Goal: Task Accomplishment & Management: Use online tool/utility

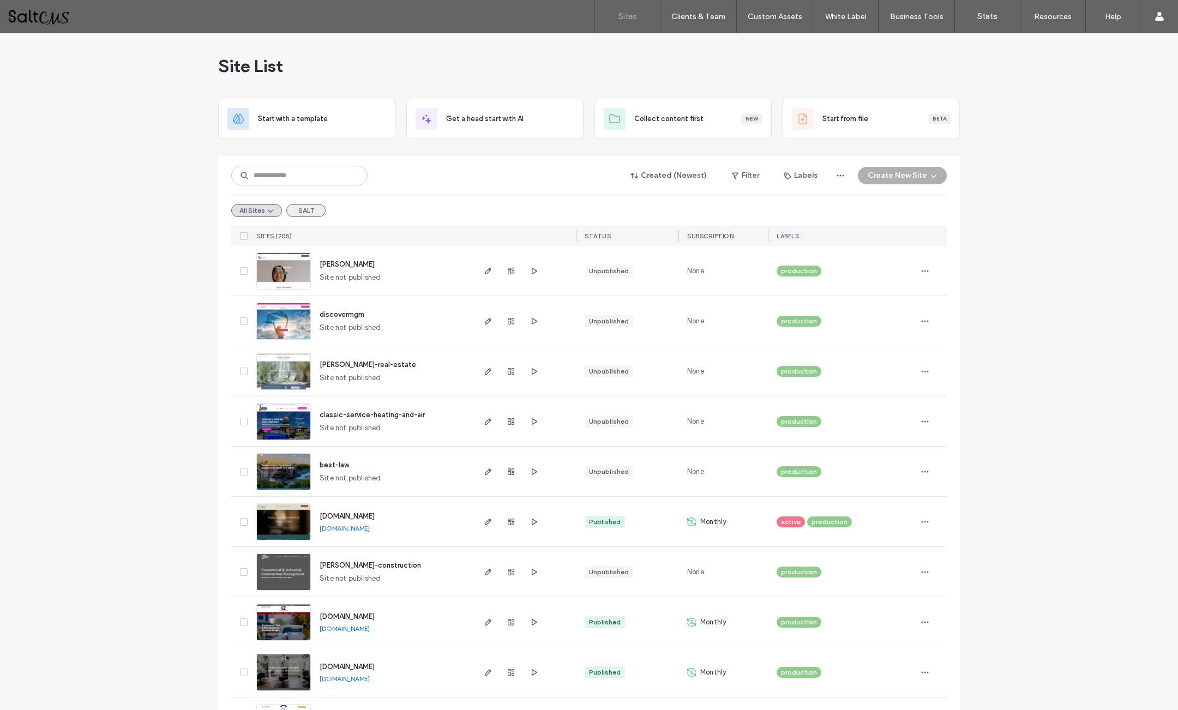
click at [310, 210] on button "SALT" at bounding box center [305, 210] width 39 height 13
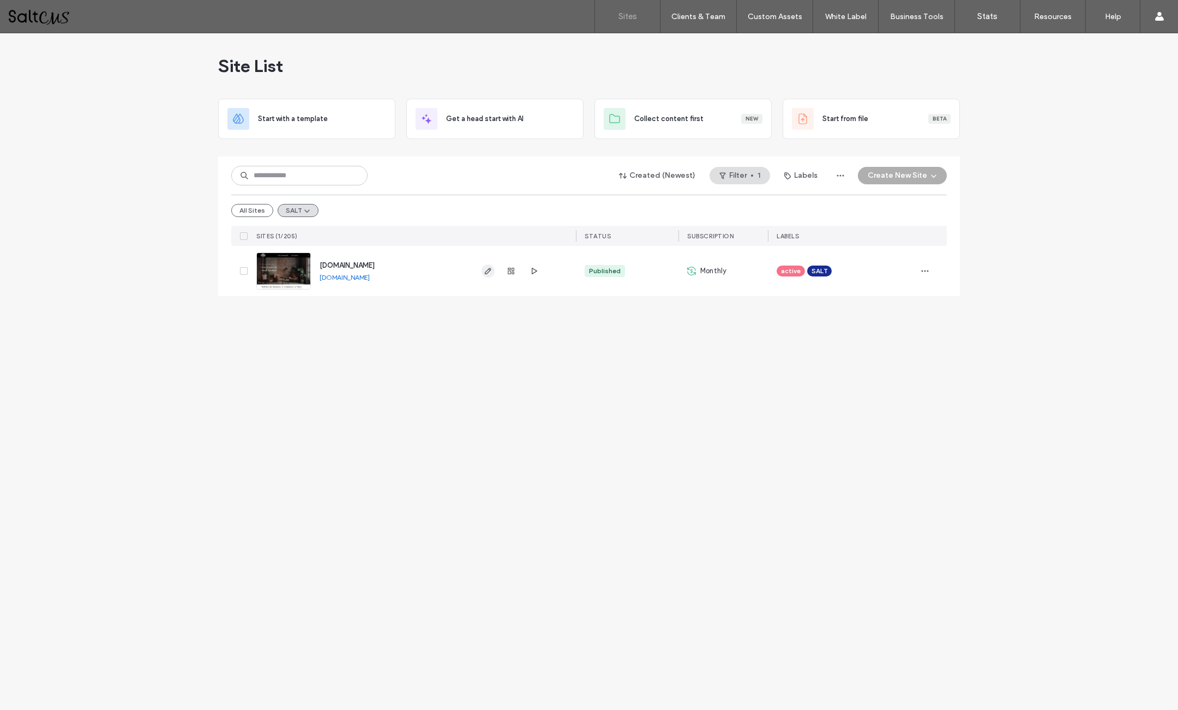
click at [485, 273] on use "button" at bounding box center [488, 271] width 7 height 7
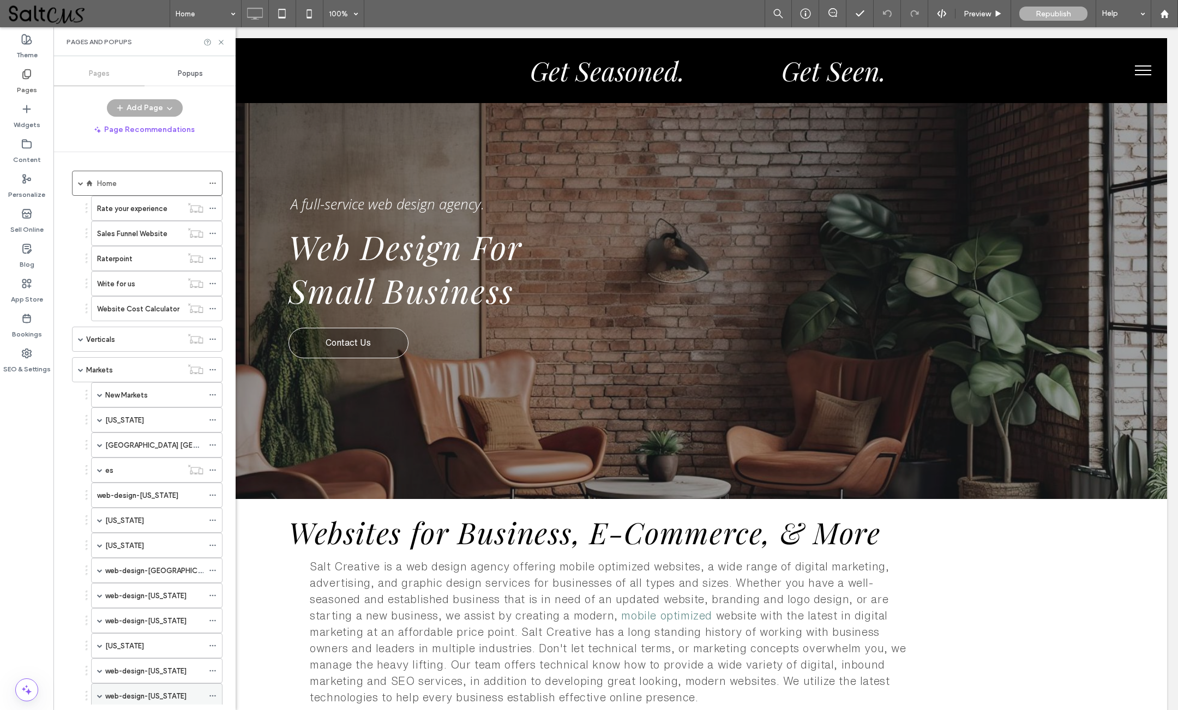
scroll to position [321, 0]
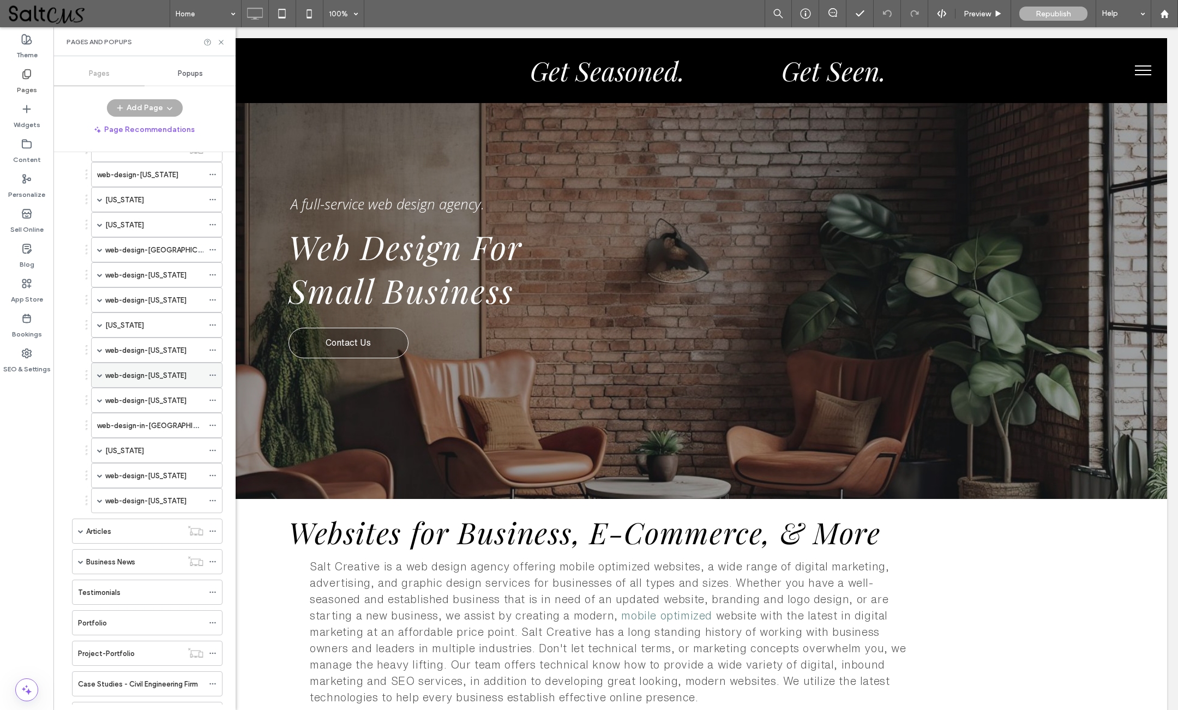
click at [101, 374] on span at bounding box center [99, 374] width 5 height 5
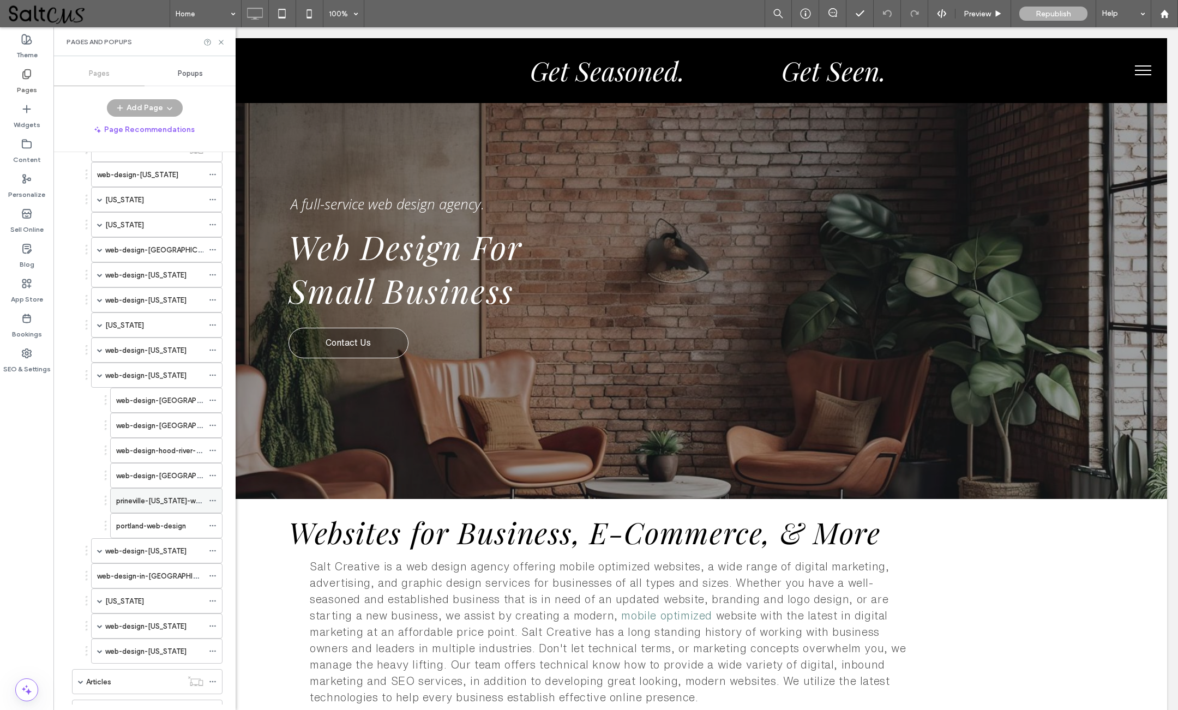
scroll to position [0, 0]
click at [155, 474] on label "web-design-[GEOGRAPHIC_DATA]-[US_STATE]" at bounding box center [195, 475] width 158 height 19
click at [221, 43] on icon at bounding box center [221, 42] width 8 height 8
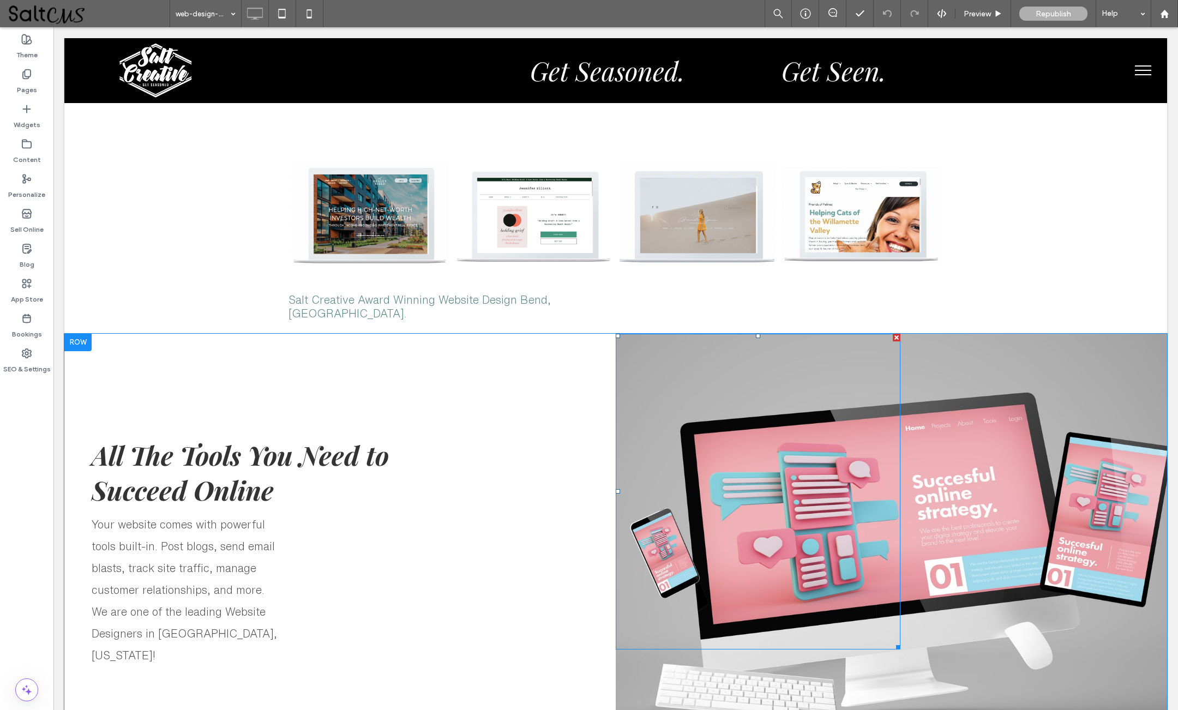
scroll to position [2312, 0]
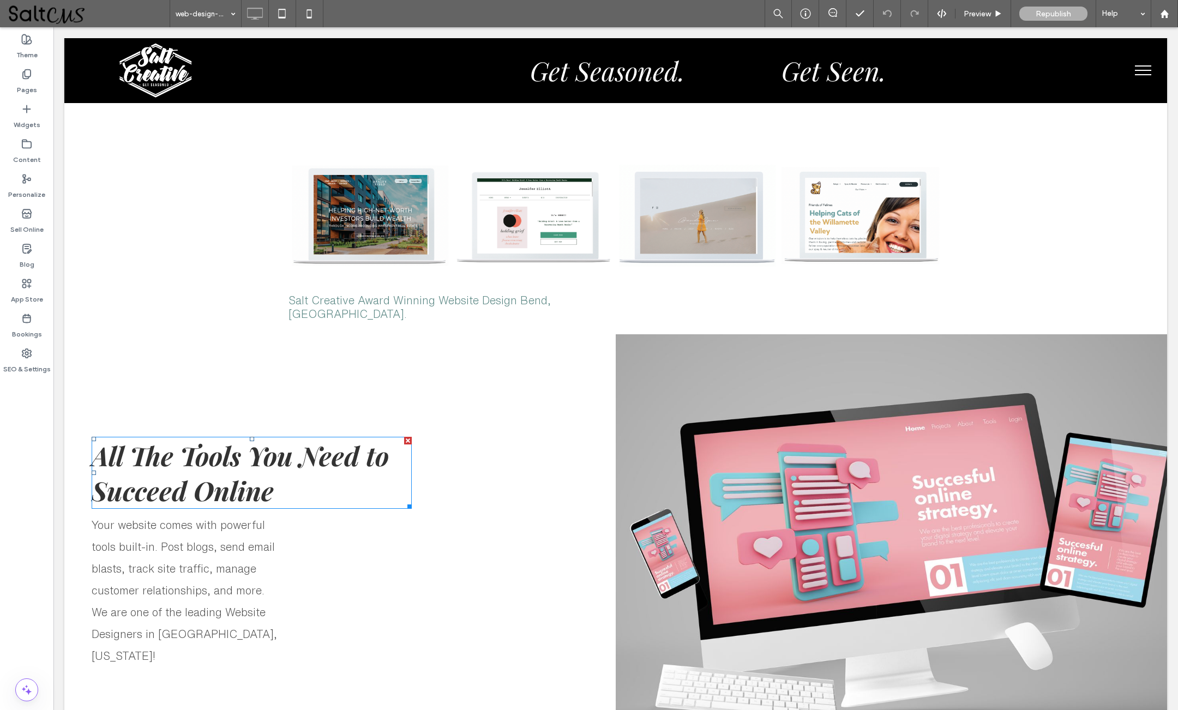
click at [226, 438] on span "All The Tools You Need to Succeed Online" at bounding box center [240, 473] width 297 height 70
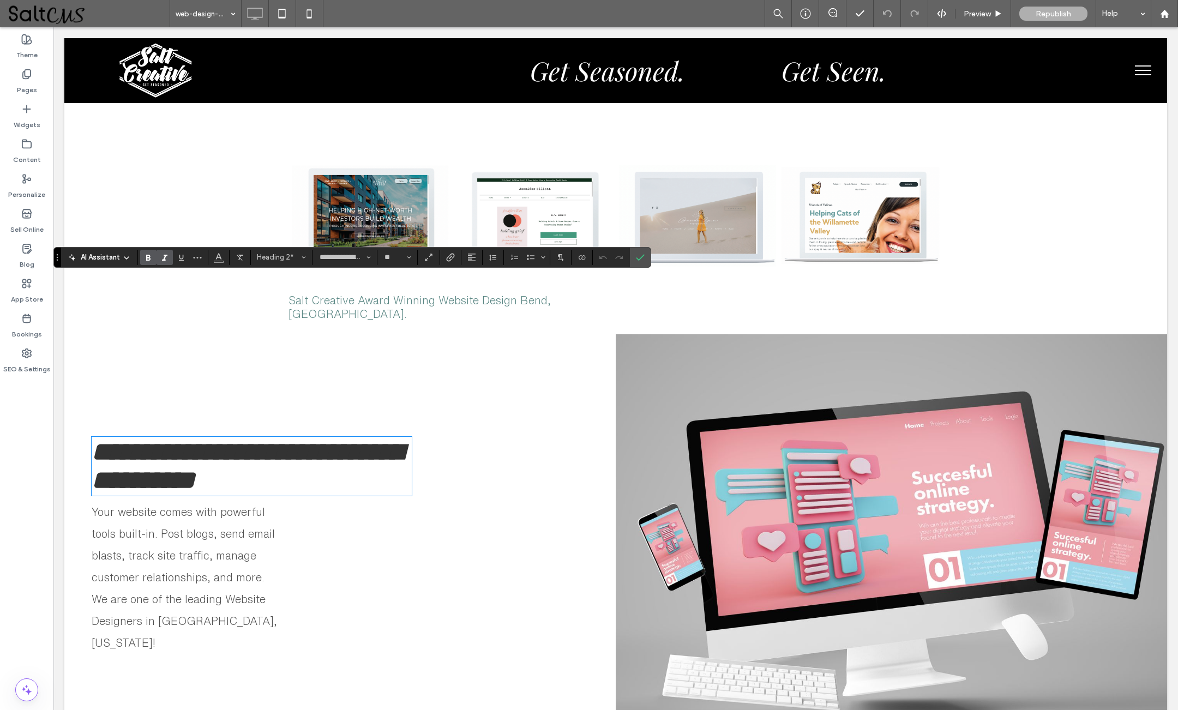
type input "**********"
type input "**"
click at [639, 257] on icon "Confirm" at bounding box center [640, 257] width 9 height 9
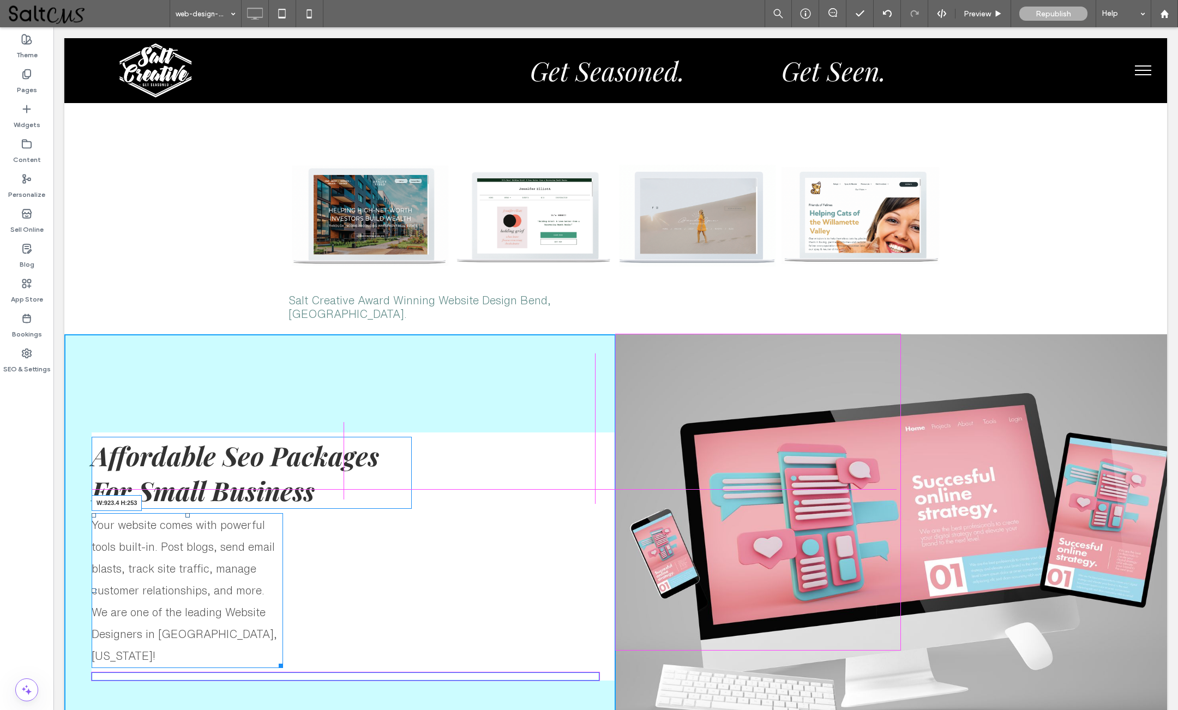
drag, startPoint x: 281, startPoint y: 484, endPoint x: 592, endPoint y: 476, distance: 310.4
click at [283, 513] on div "Your website comes with powerful tools built-in. Post blogs, send email blasts,…" at bounding box center [187, 590] width 191 height 155
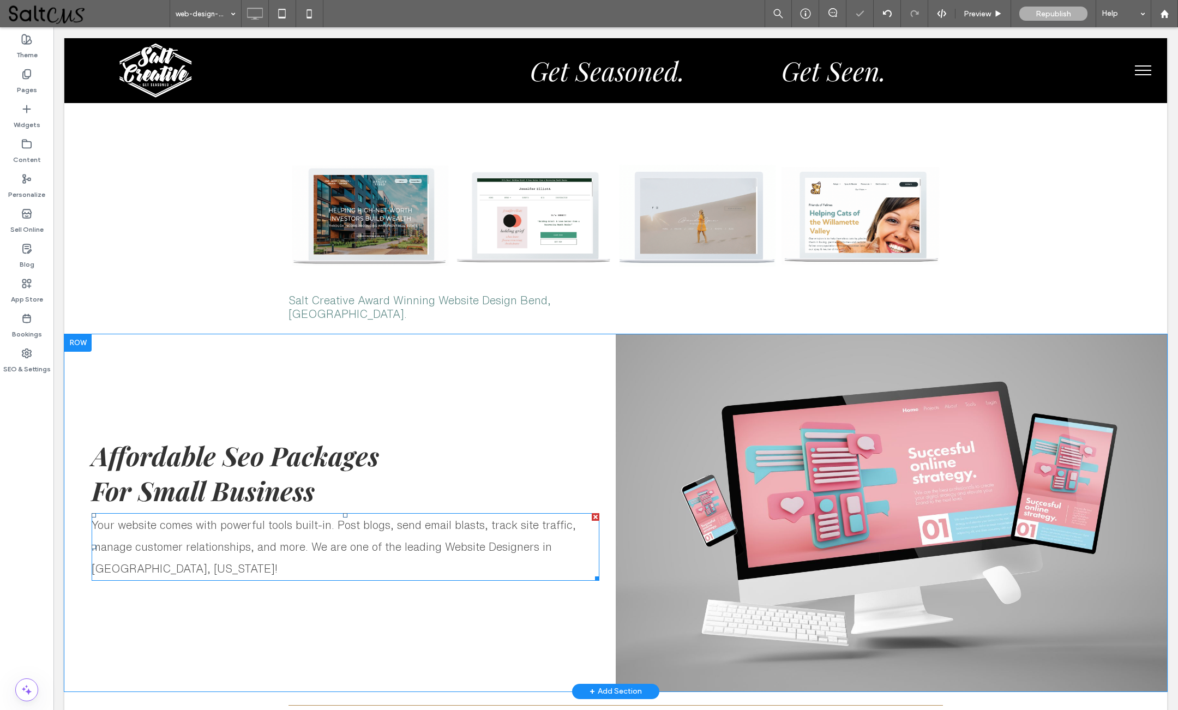
click at [266, 541] on span ", and more. We are one of the leading Website Designers in [GEOGRAPHIC_DATA], […" at bounding box center [322, 557] width 460 height 33
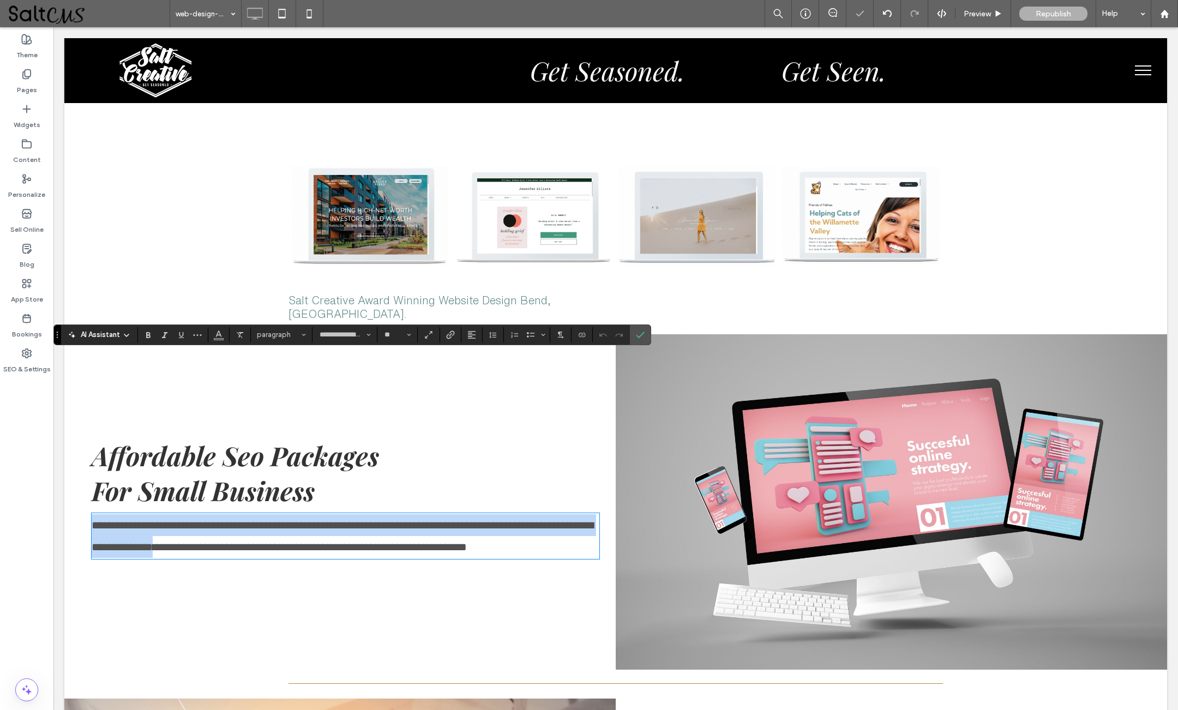
click at [266, 541] on span "**********" at bounding box center [310, 546] width 314 height 11
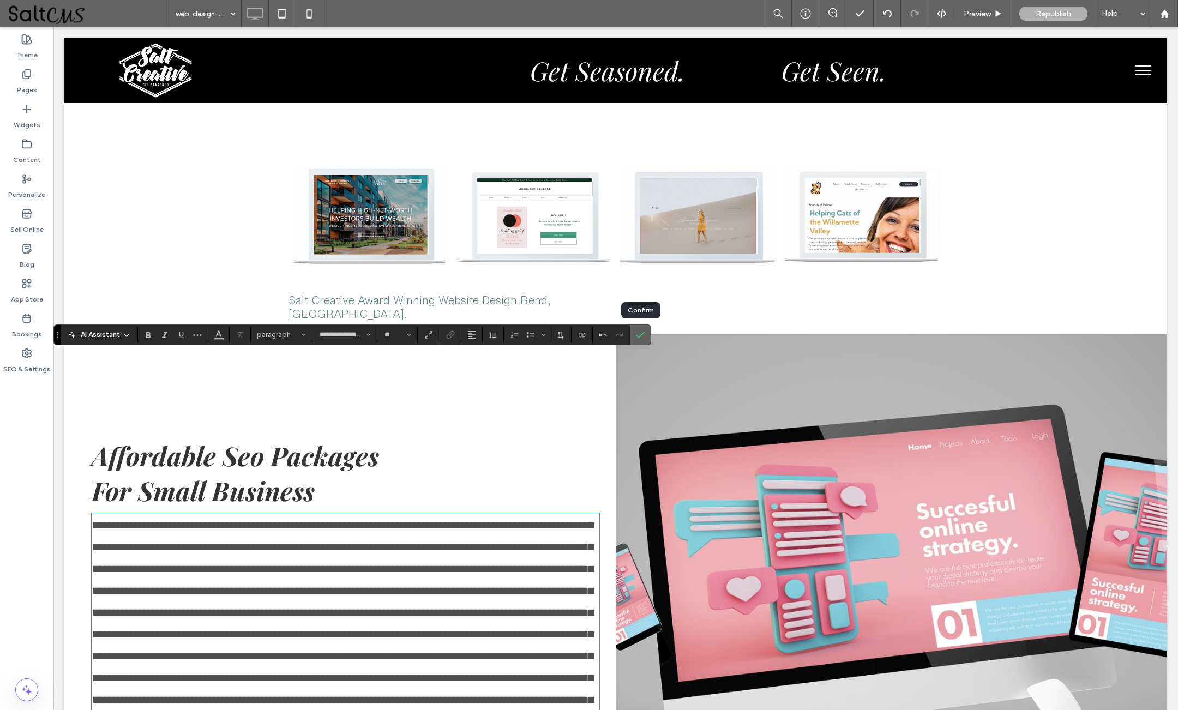
click at [639, 332] on icon "Confirm" at bounding box center [640, 334] width 9 height 9
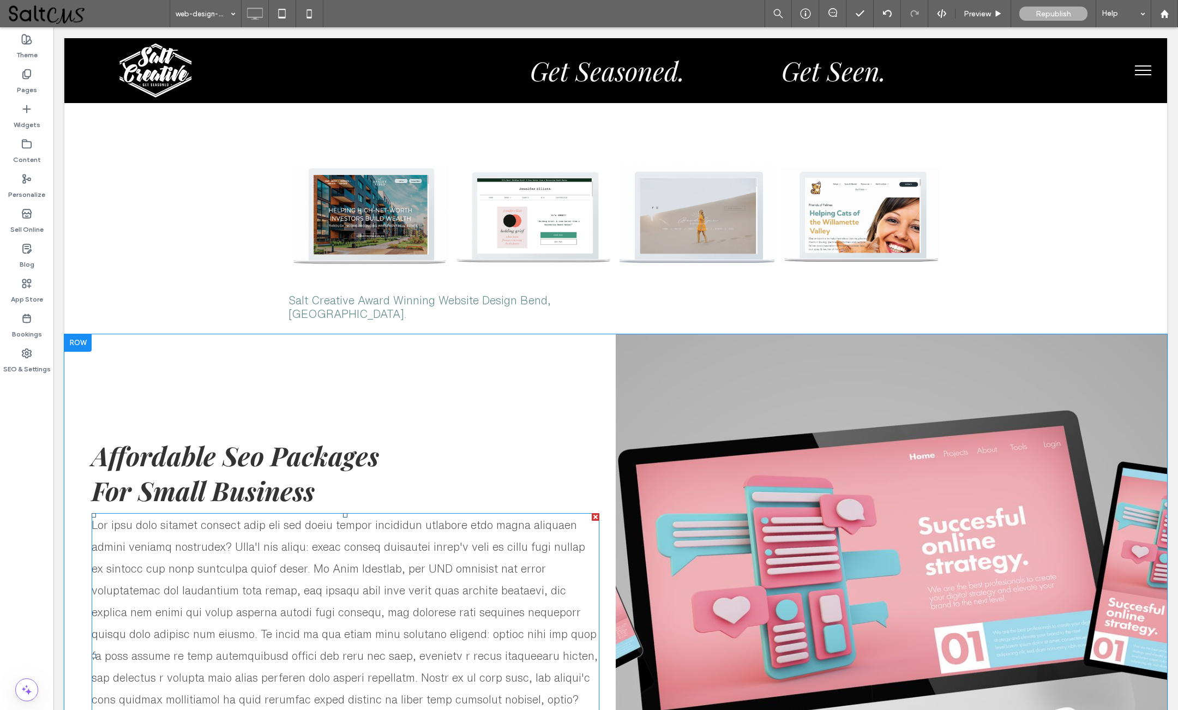
click at [321, 519] on span at bounding box center [345, 655] width 506 height 273
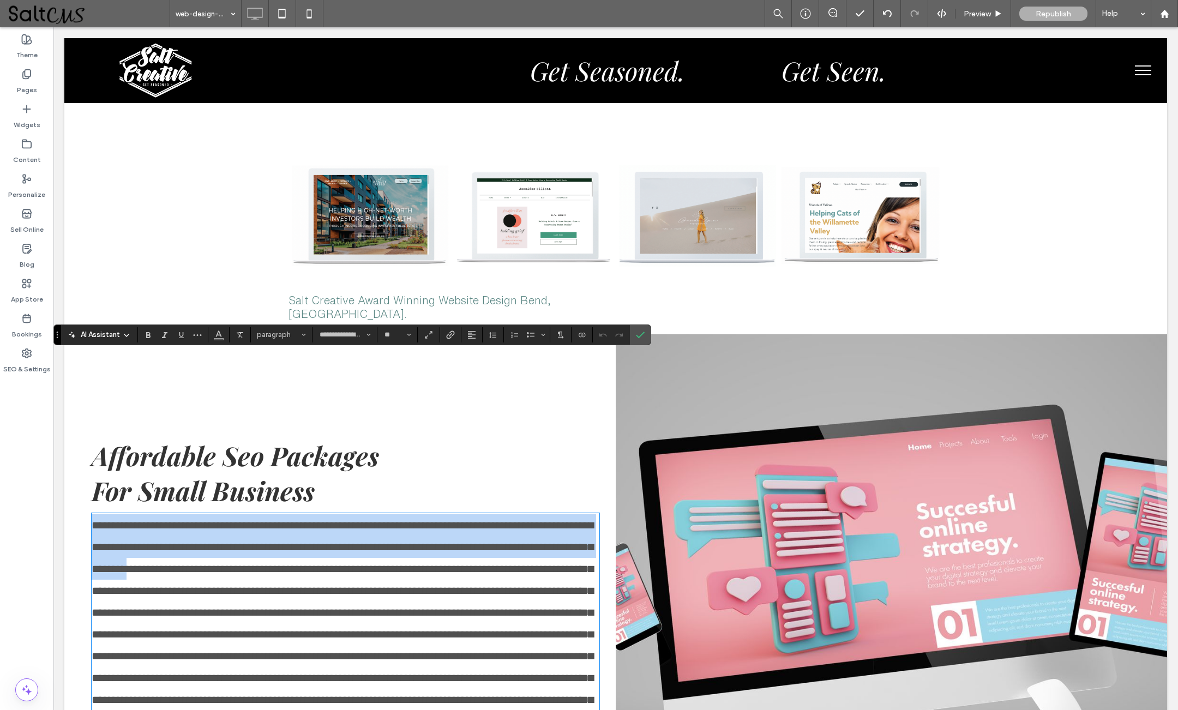
drag, startPoint x: 358, startPoint y: 411, endPoint x: 94, endPoint y: 366, distance: 267.1
click at [94, 520] on span at bounding box center [343, 634] width 502 height 229
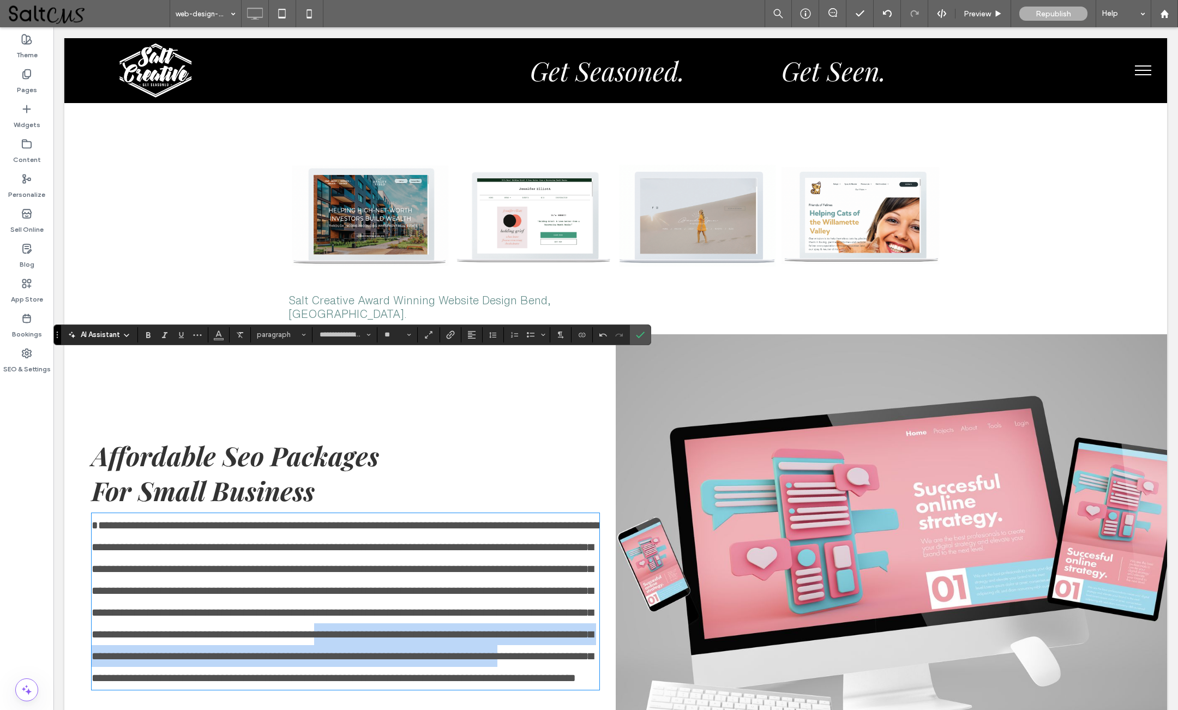
drag, startPoint x: 333, startPoint y: 496, endPoint x: 190, endPoint y: 540, distance: 149.7
click at [190, 540] on span "**********" at bounding box center [346, 602] width 508 height 164
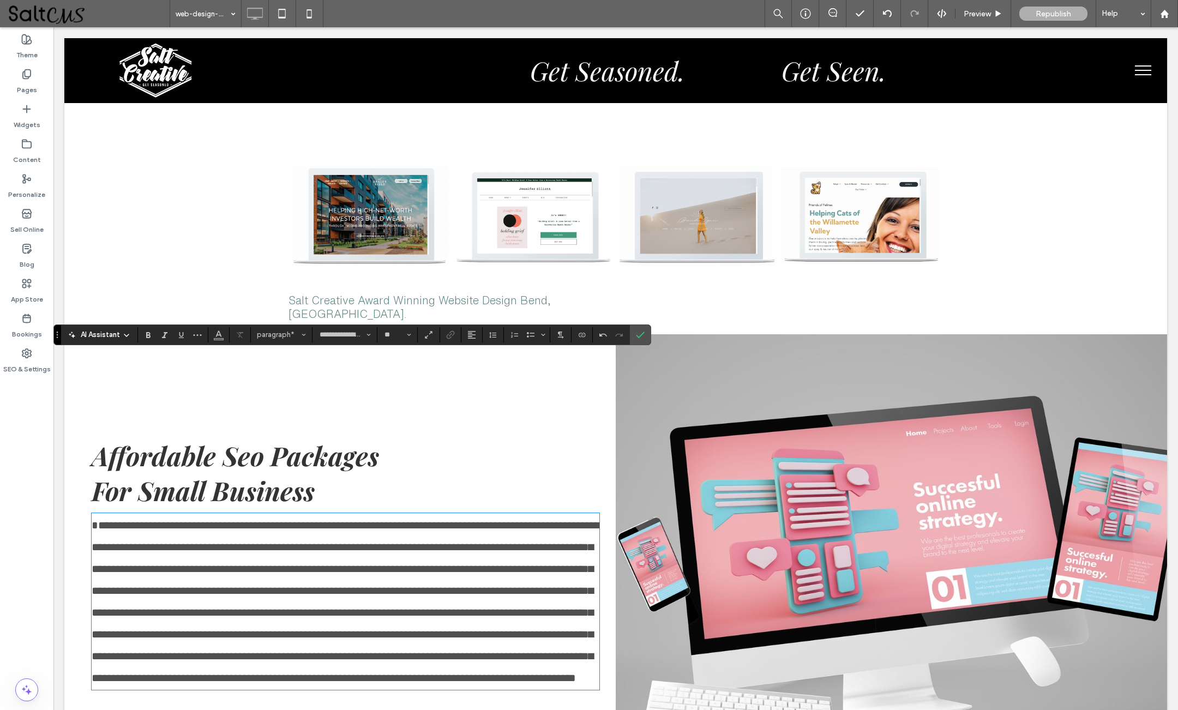
click at [297, 520] on span "**********" at bounding box center [346, 602] width 508 height 164
click at [152, 520] on span "**********" at bounding box center [346, 602] width 508 height 164
click at [326, 520] on span "**********" at bounding box center [346, 602] width 508 height 164
click at [642, 329] on span "Confirm" at bounding box center [640, 335] width 9 height 19
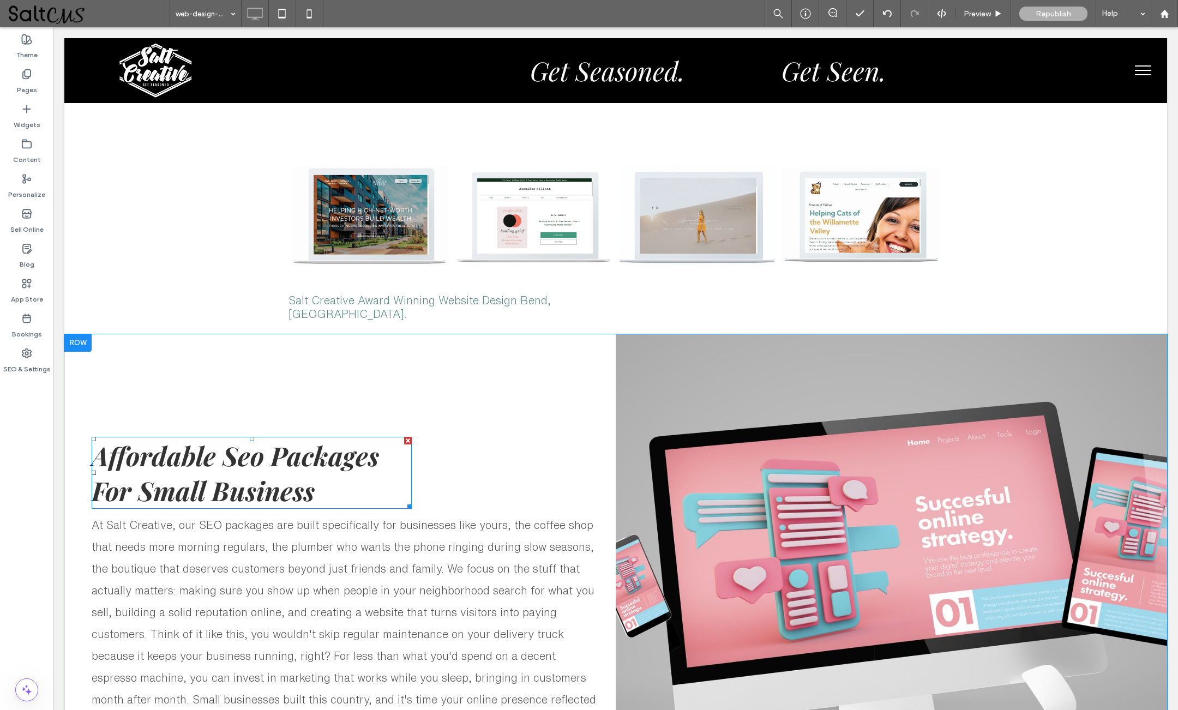
click at [313, 438] on span "Affordable Seo Packages For Small Business" at bounding box center [235, 473] width 287 height 70
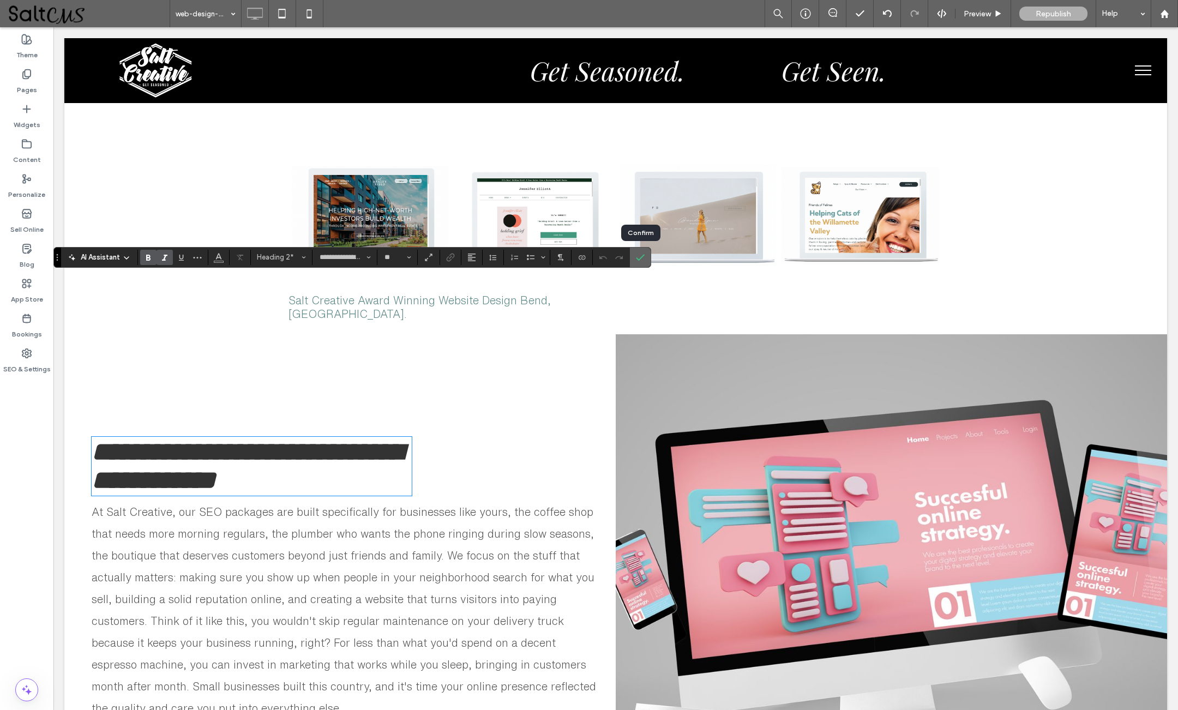
click at [643, 254] on icon "Confirm" at bounding box center [640, 257] width 9 height 9
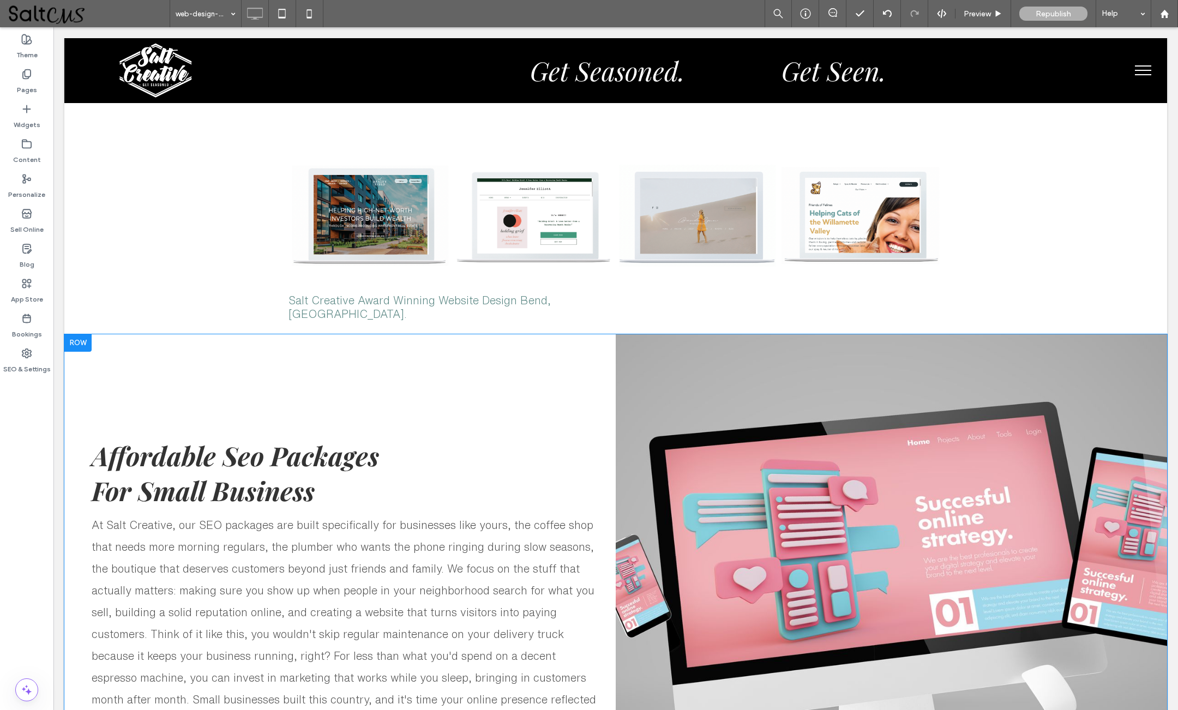
click at [85, 334] on div at bounding box center [77, 342] width 27 height 17
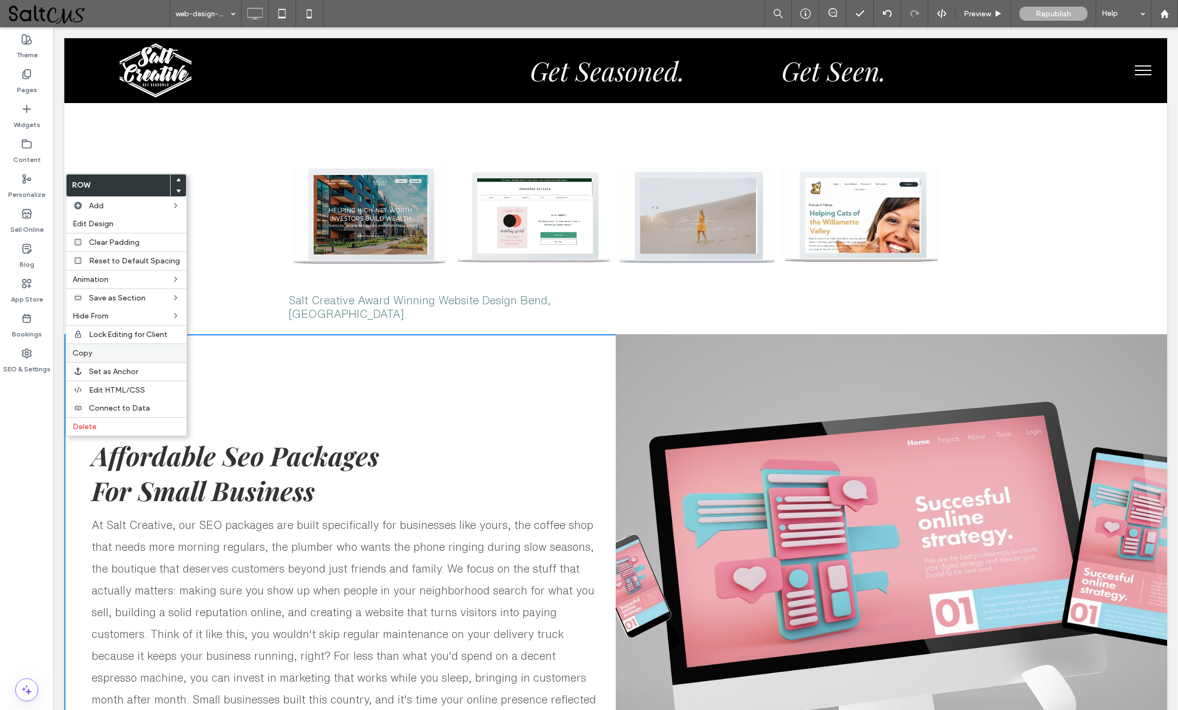
click at [96, 358] on label "Copy" at bounding box center [126, 352] width 107 height 9
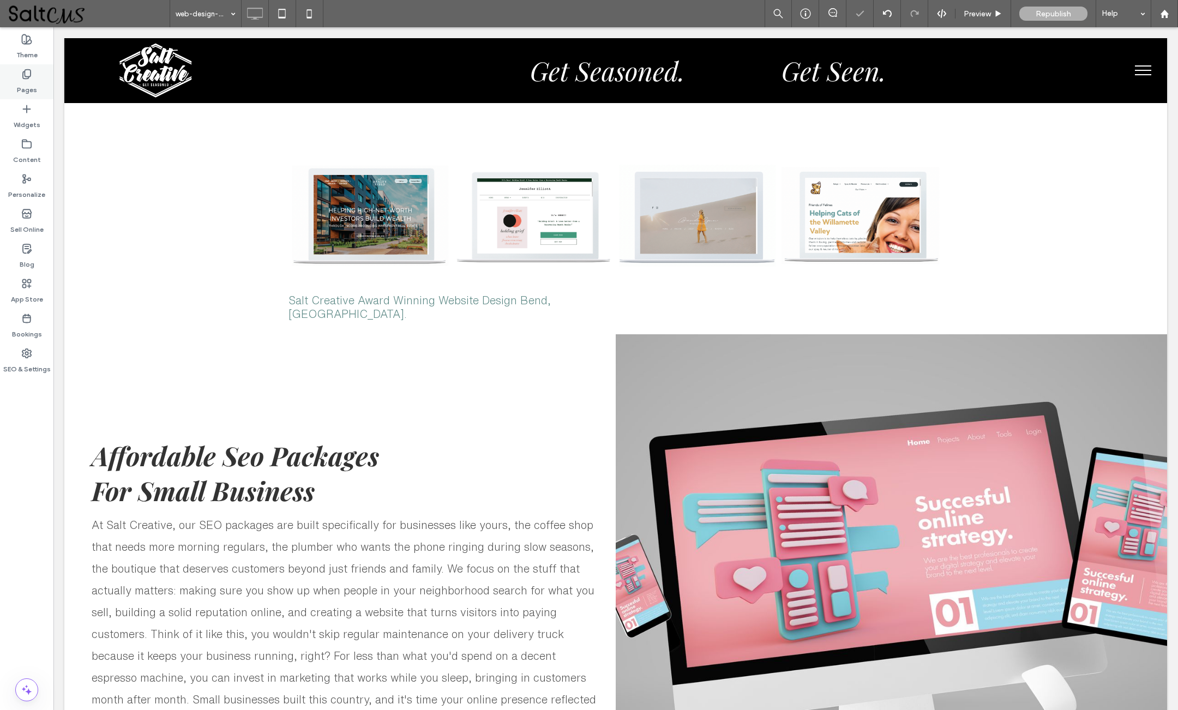
click at [34, 76] on div "Pages" at bounding box center [26, 81] width 53 height 35
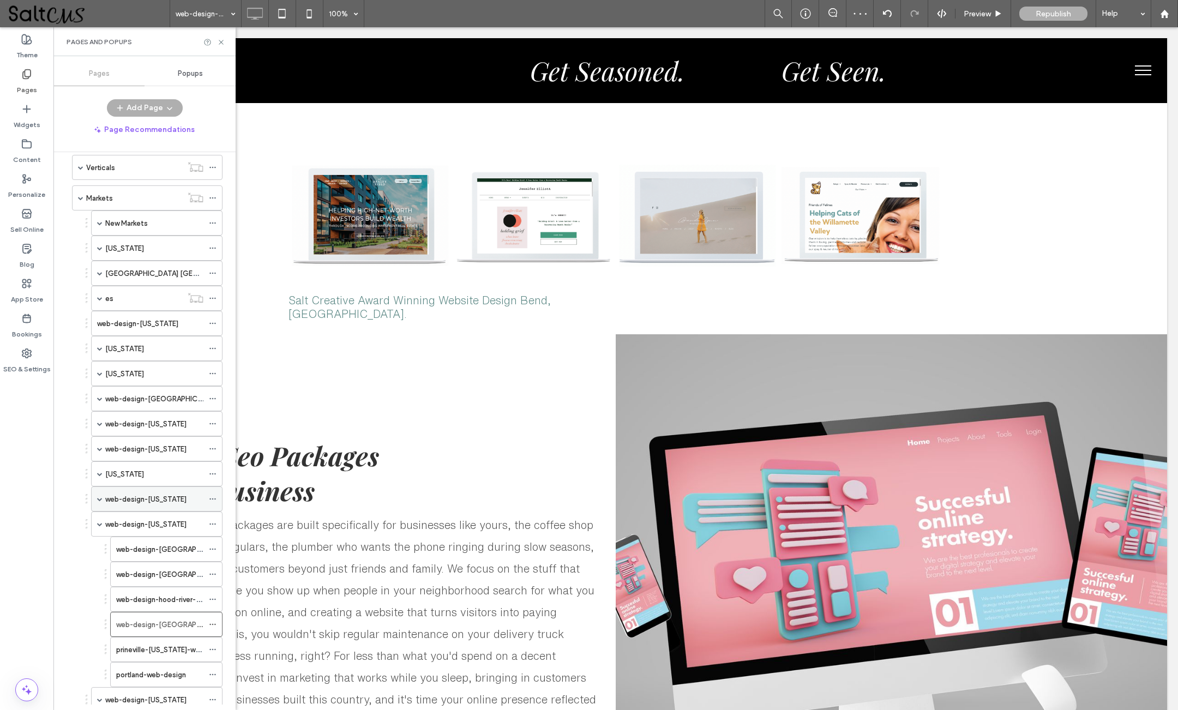
scroll to position [275, 0]
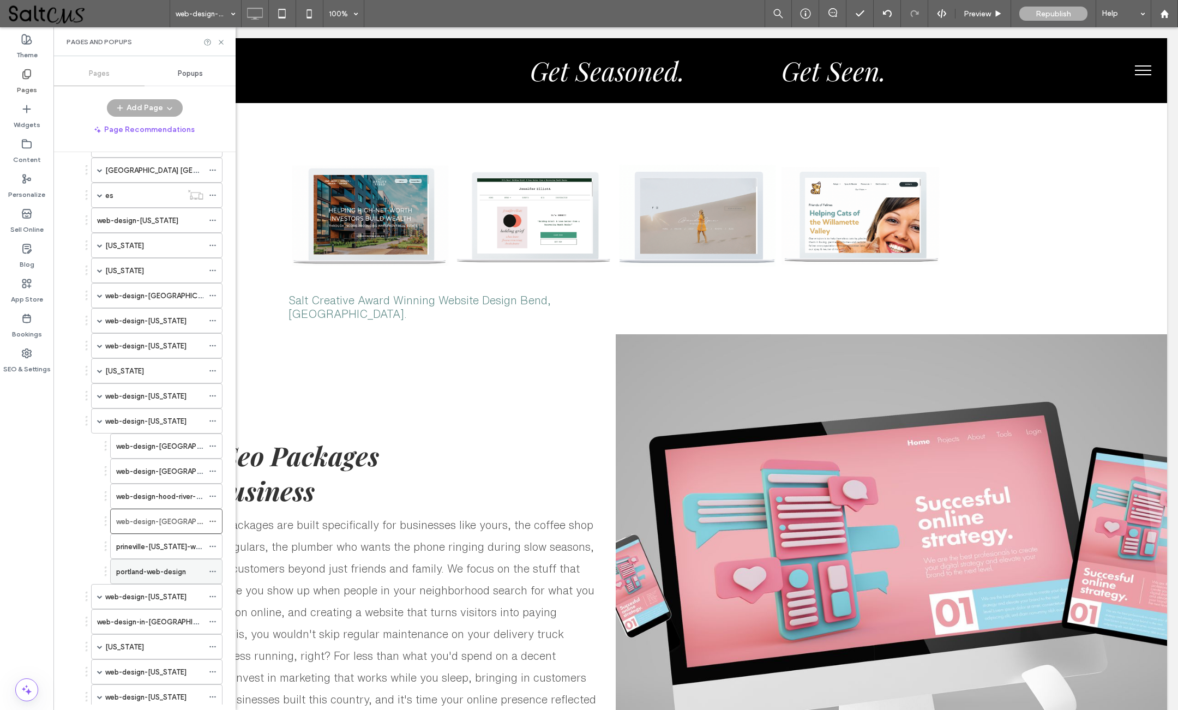
click at [170, 574] on label "portland-web-design" at bounding box center [151, 571] width 70 height 19
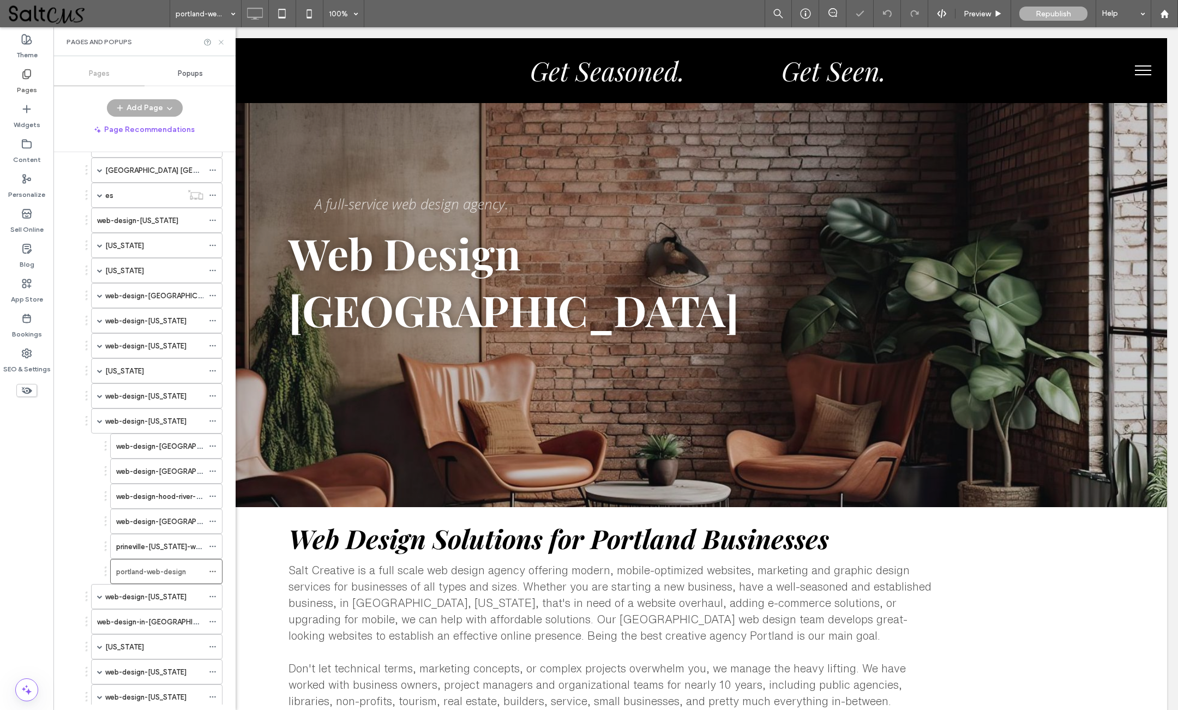
click at [221, 43] on icon at bounding box center [221, 42] width 8 height 8
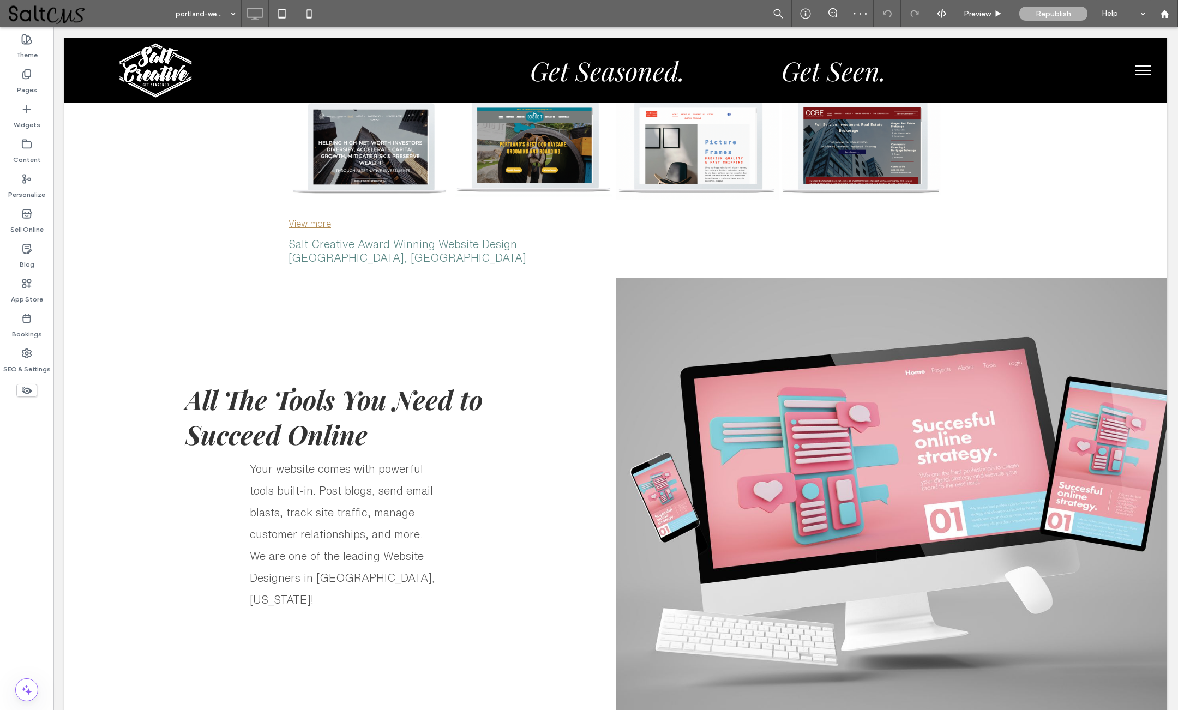
scroll to position [2181, 0]
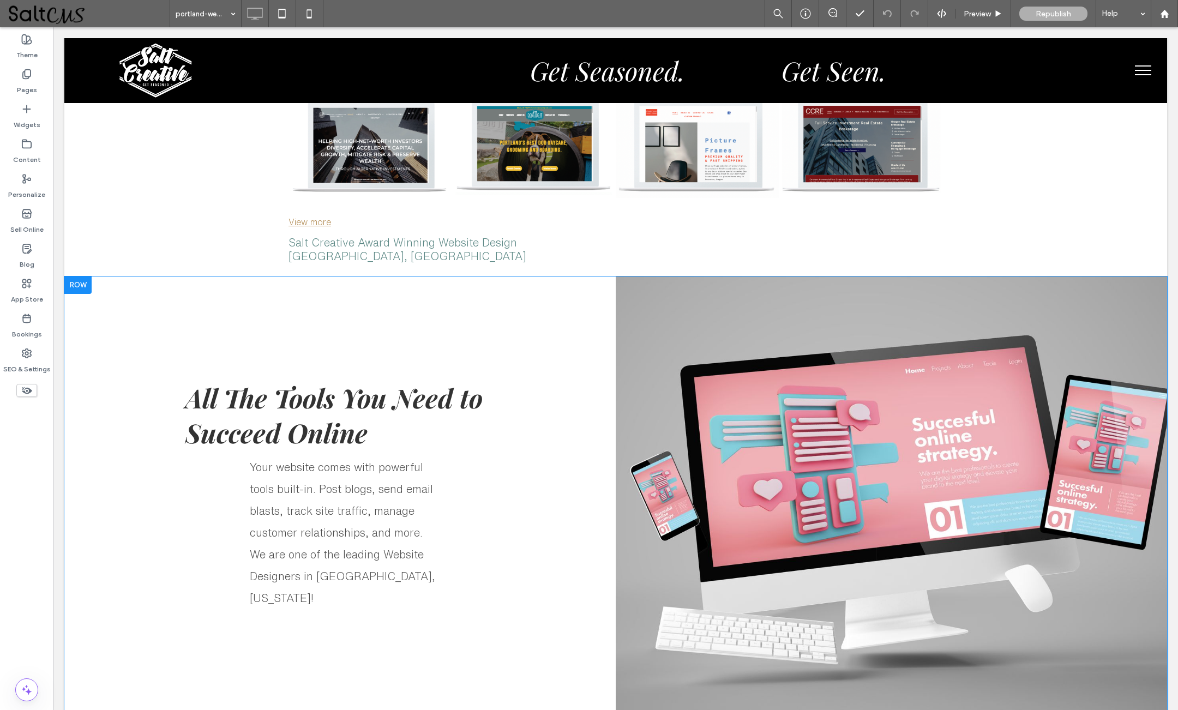
click at [79, 276] on div at bounding box center [77, 284] width 27 height 17
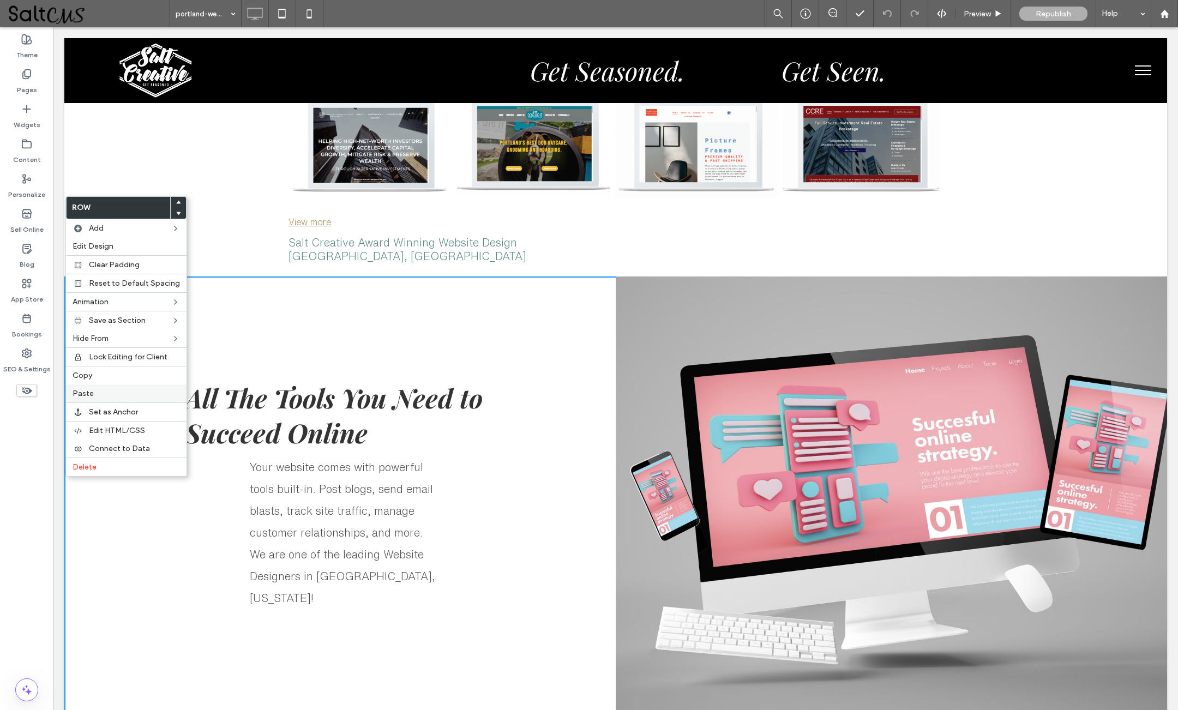
click at [115, 398] on label "Paste" at bounding box center [126, 393] width 107 height 9
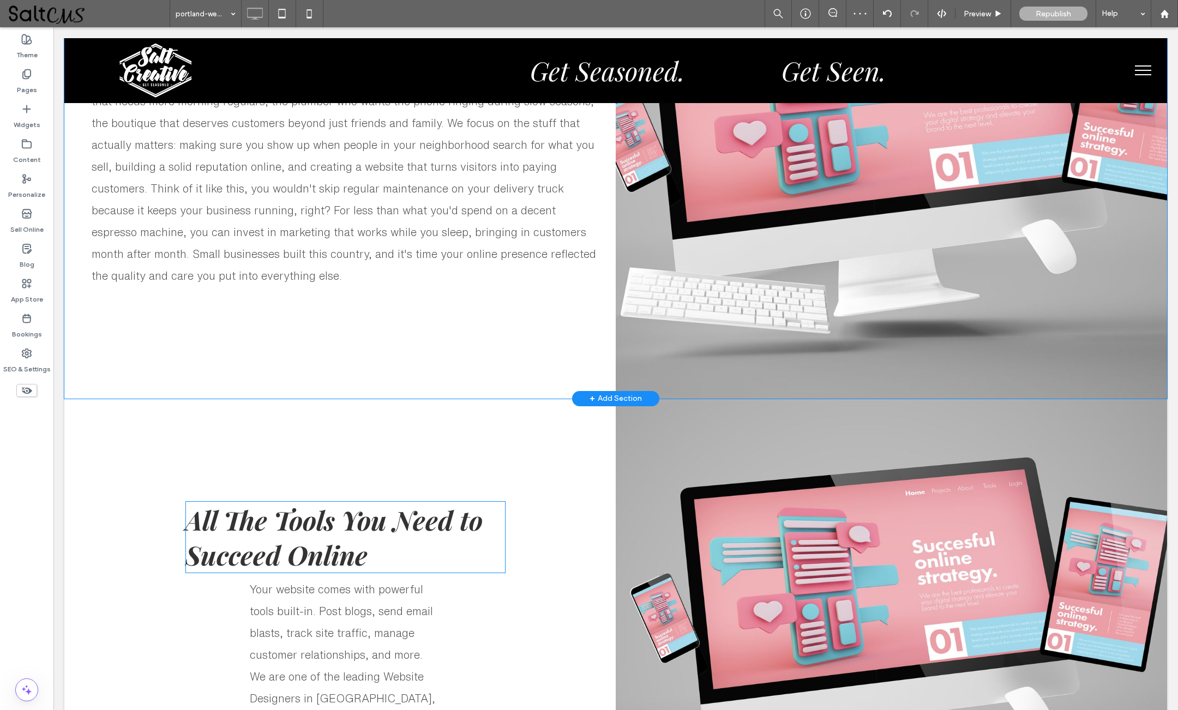
scroll to position [2583, 0]
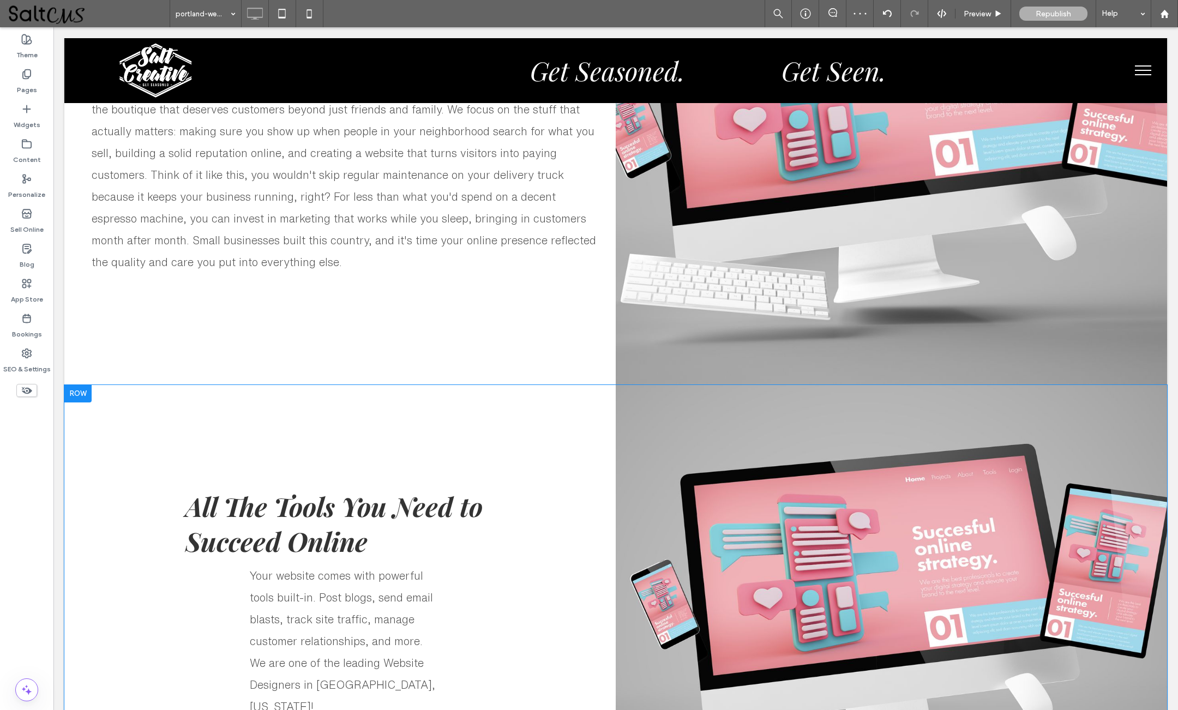
click at [87, 385] on div at bounding box center [77, 393] width 27 height 17
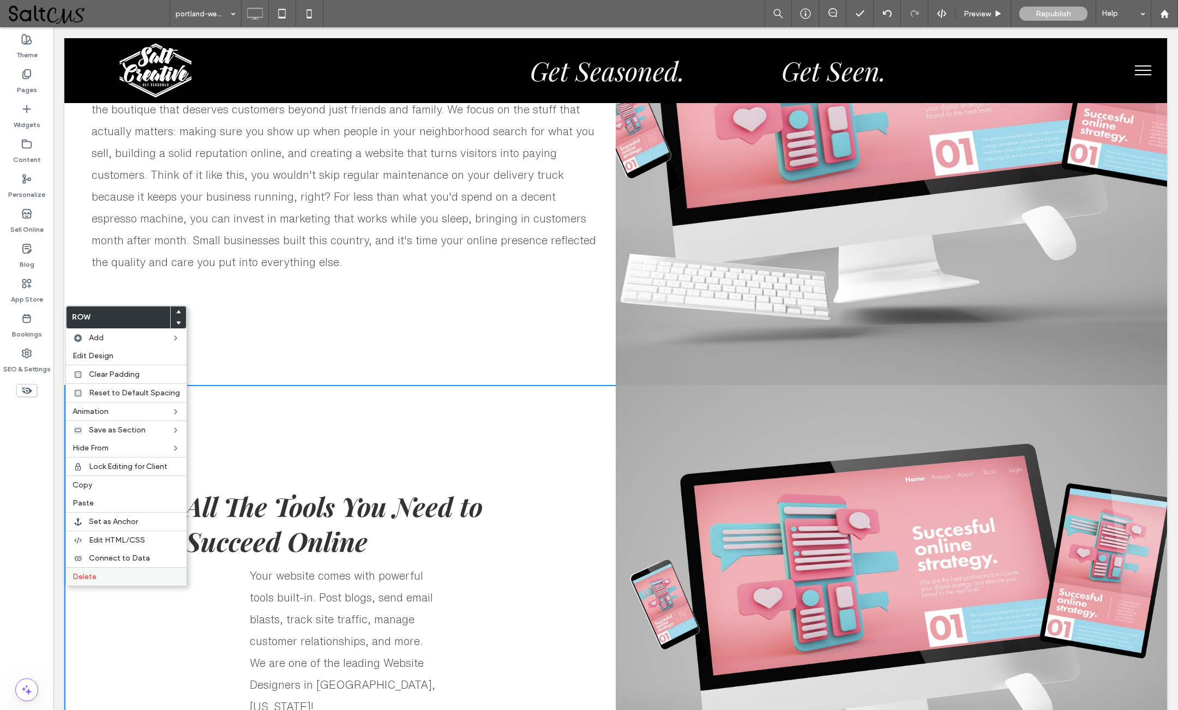
click at [112, 578] on div "Delete" at bounding box center [126, 576] width 121 height 19
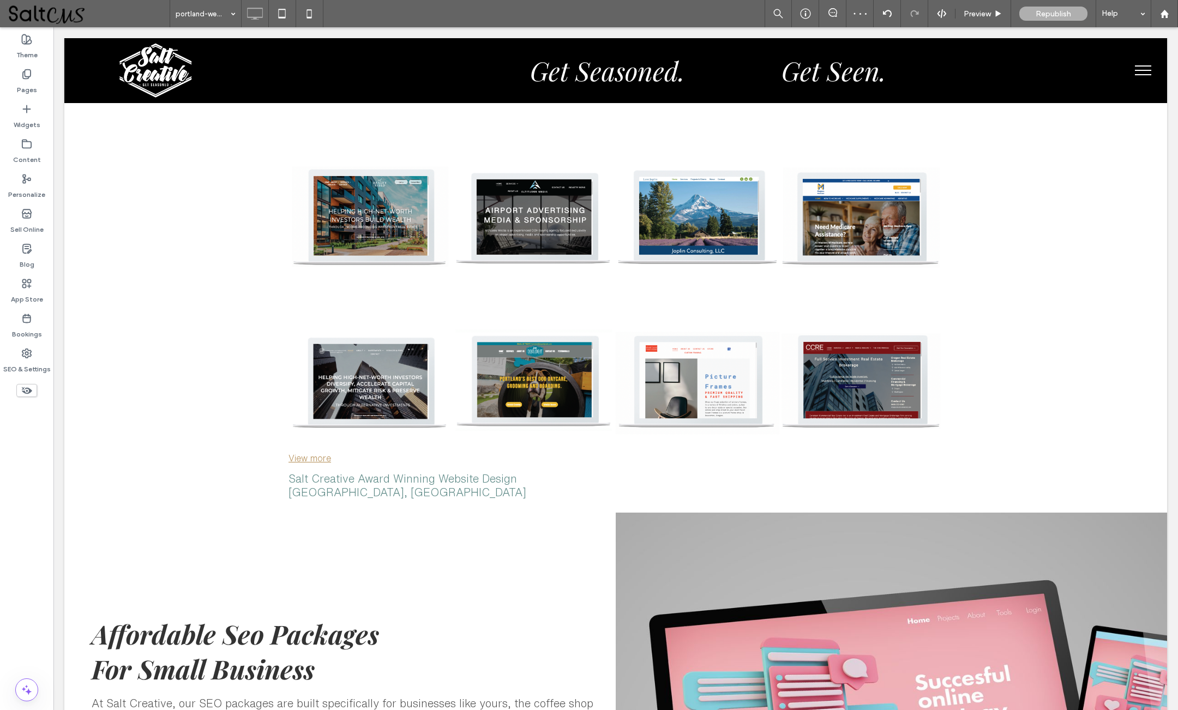
scroll to position [1946, 0]
click at [1073, 15] on div "Republish" at bounding box center [1053, 14] width 68 height 14
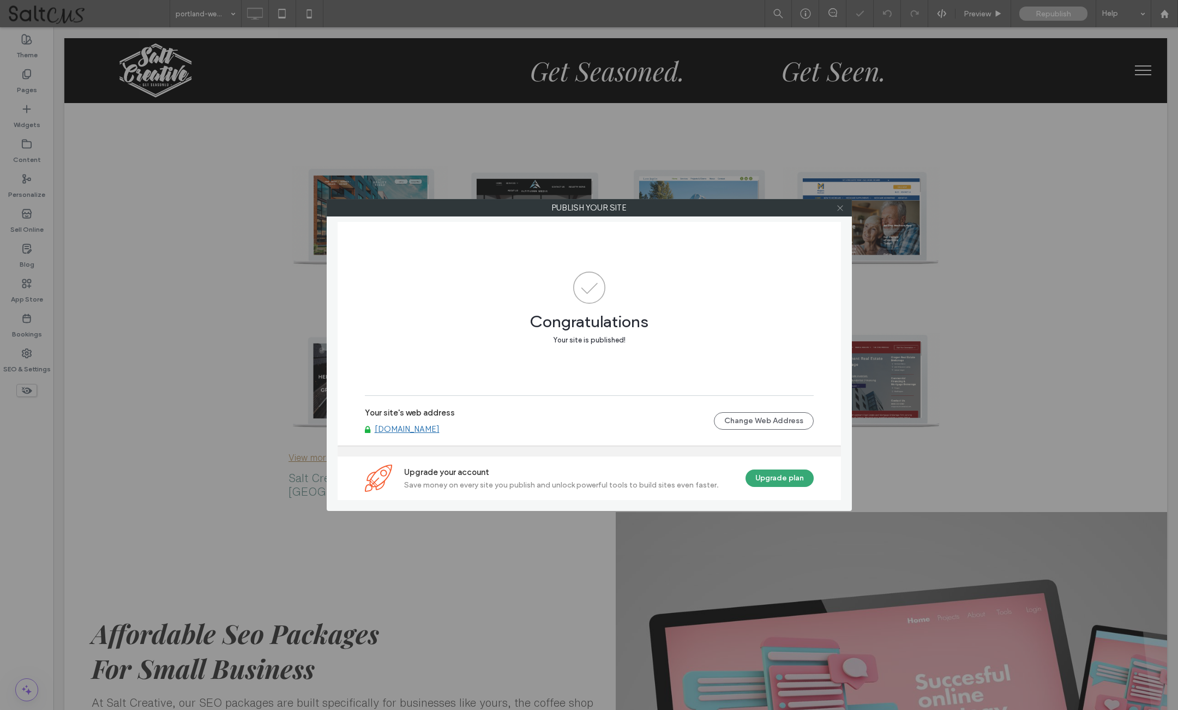
click at [842, 207] on icon at bounding box center [840, 208] width 8 height 8
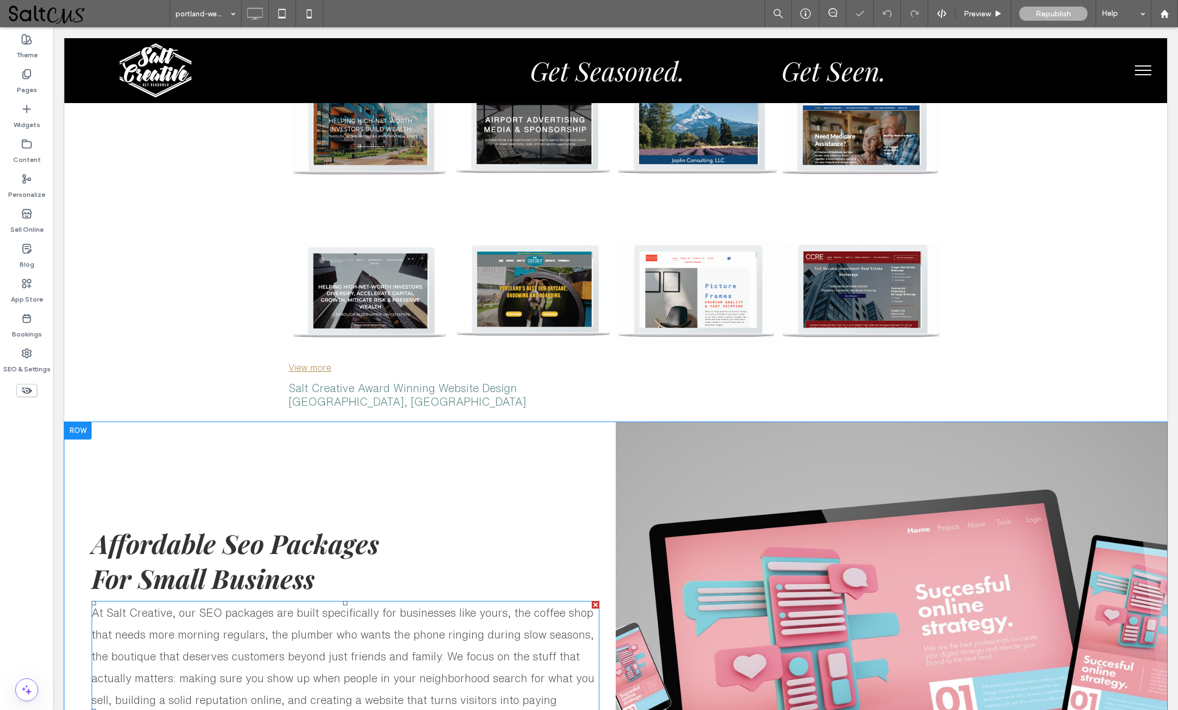
scroll to position [2181, 0]
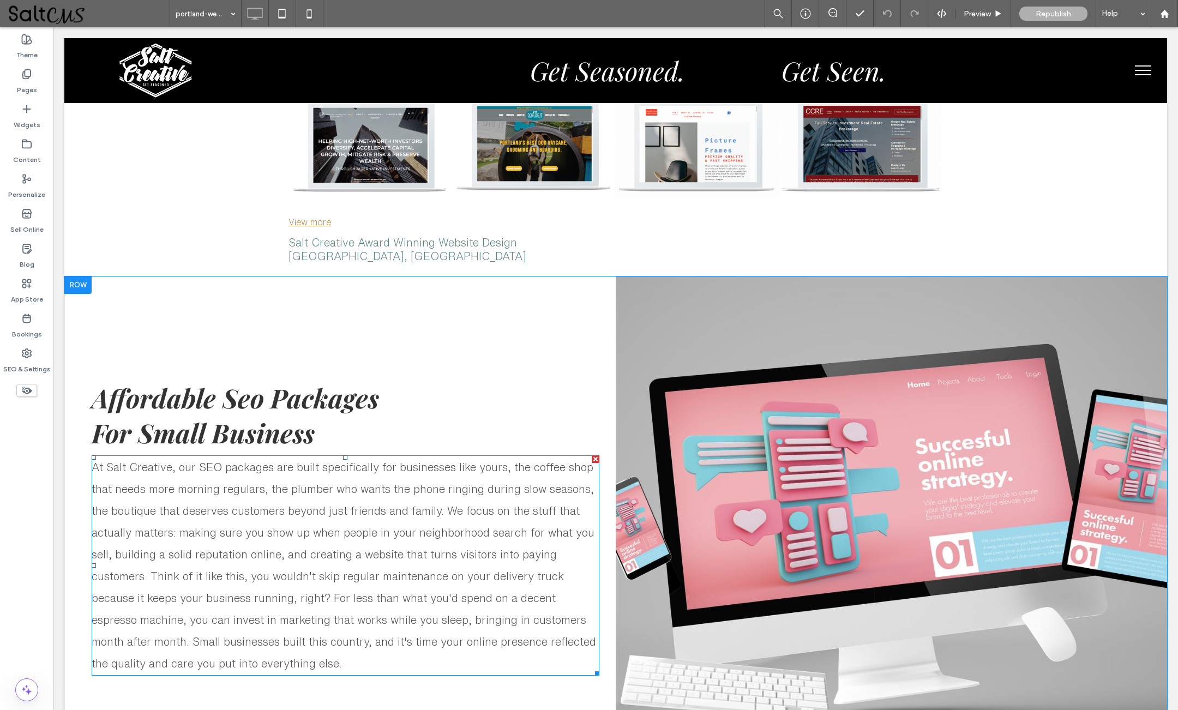
click at [259, 499] on span "At Salt Creative, our SEO packages are built specifically for businesses like y…" at bounding box center [344, 565] width 504 height 208
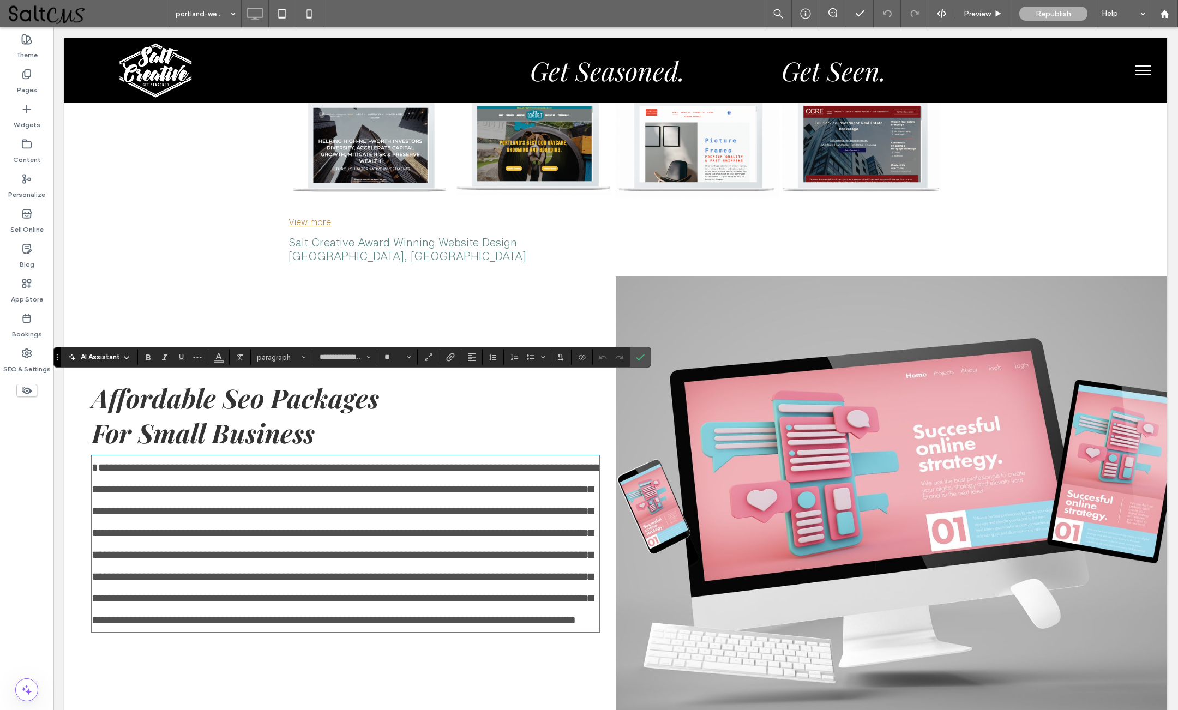
click at [230, 462] on span "**********" at bounding box center [346, 544] width 508 height 164
drag, startPoint x: 200, startPoint y: 389, endPoint x: 275, endPoint y: 388, distance: 75.3
click at [275, 462] on span "**********" at bounding box center [346, 544] width 508 height 164
click at [450, 358] on icon "Link" at bounding box center [450, 357] width 9 height 9
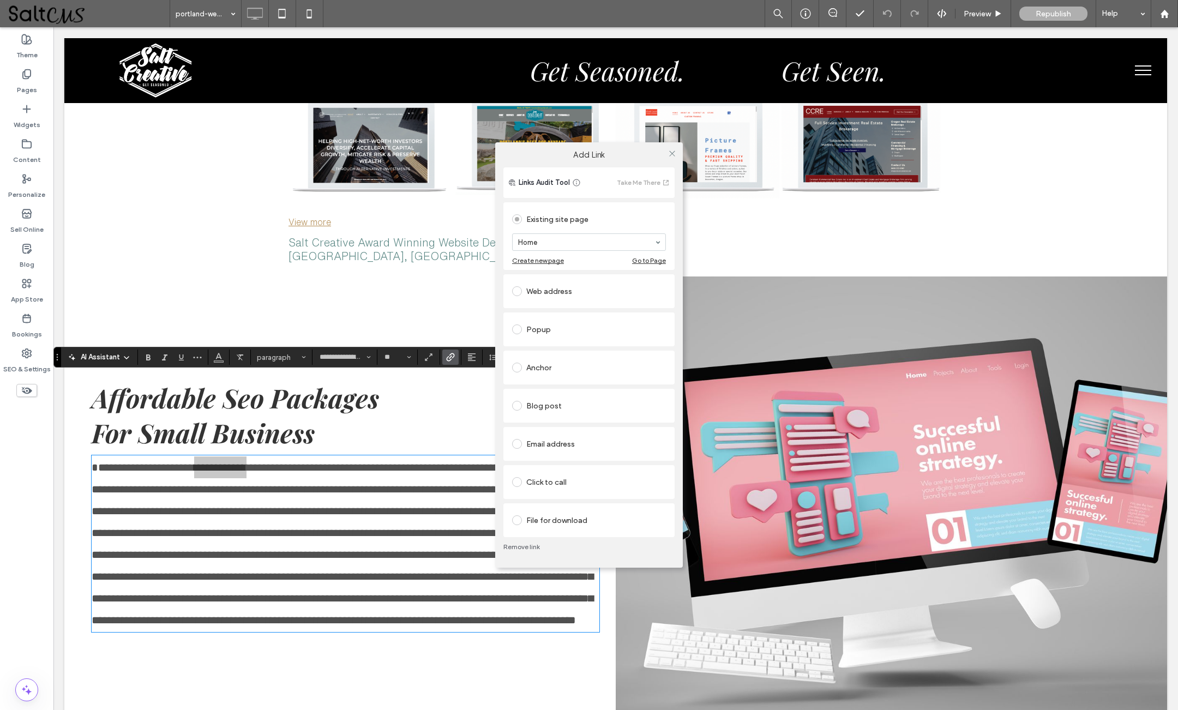
click at [519, 293] on span at bounding box center [517, 291] width 10 height 10
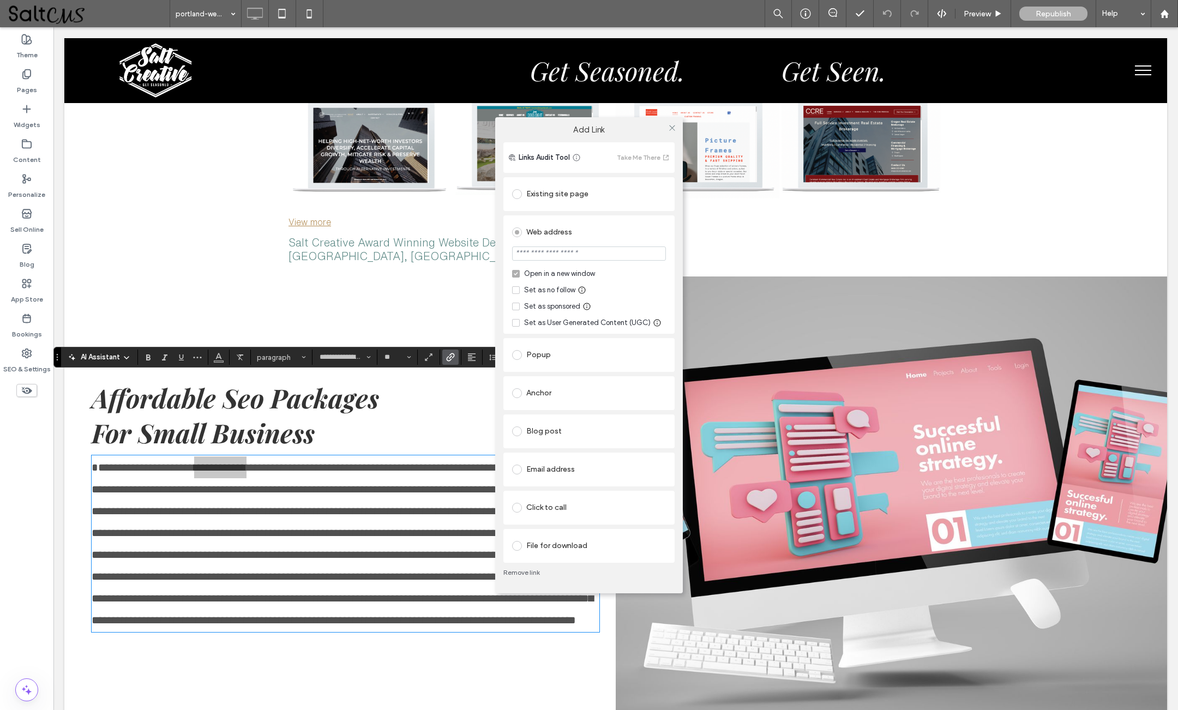
click at [517, 198] on span at bounding box center [517, 194] width 10 height 10
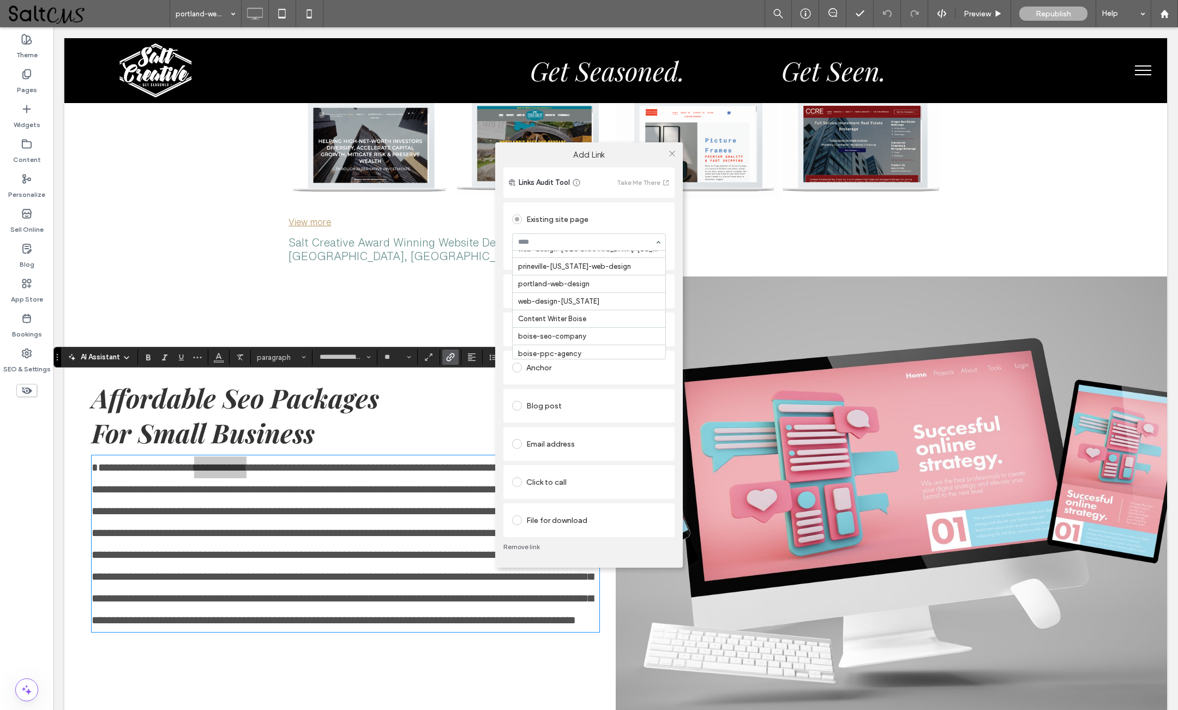
scroll to position [1622, 0]
click at [673, 152] on use at bounding box center [671, 153] width 5 height 5
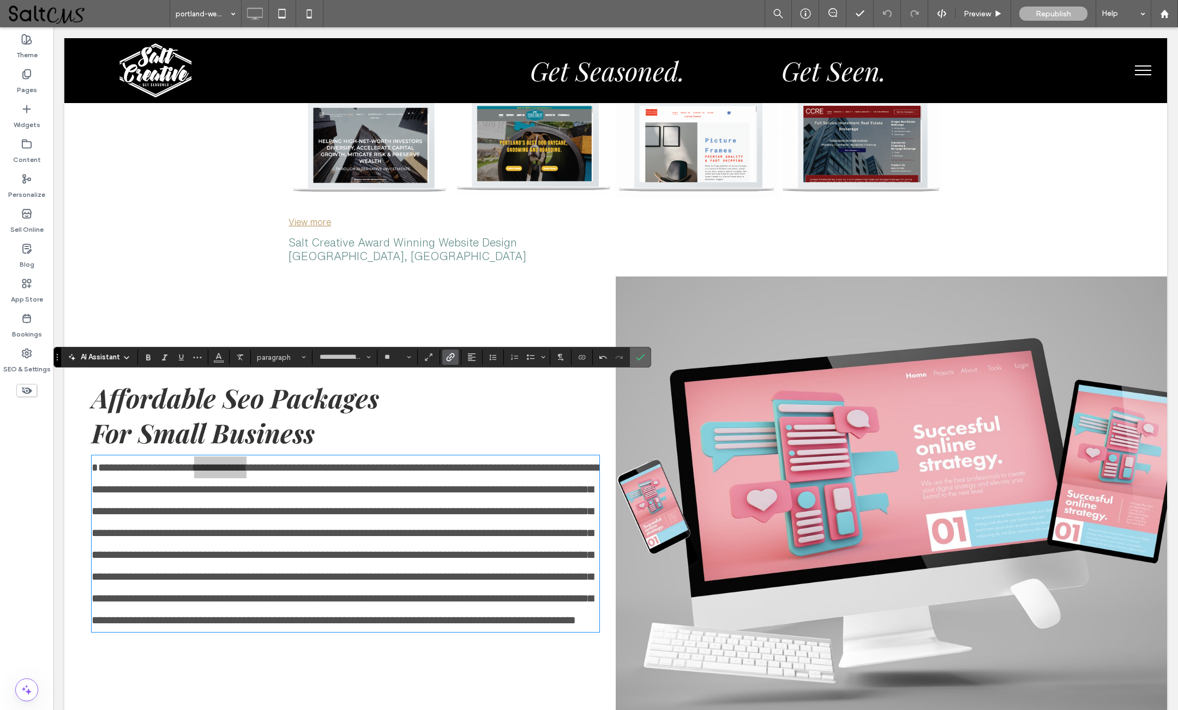
click at [644, 357] on icon "Confirm" at bounding box center [640, 357] width 9 height 9
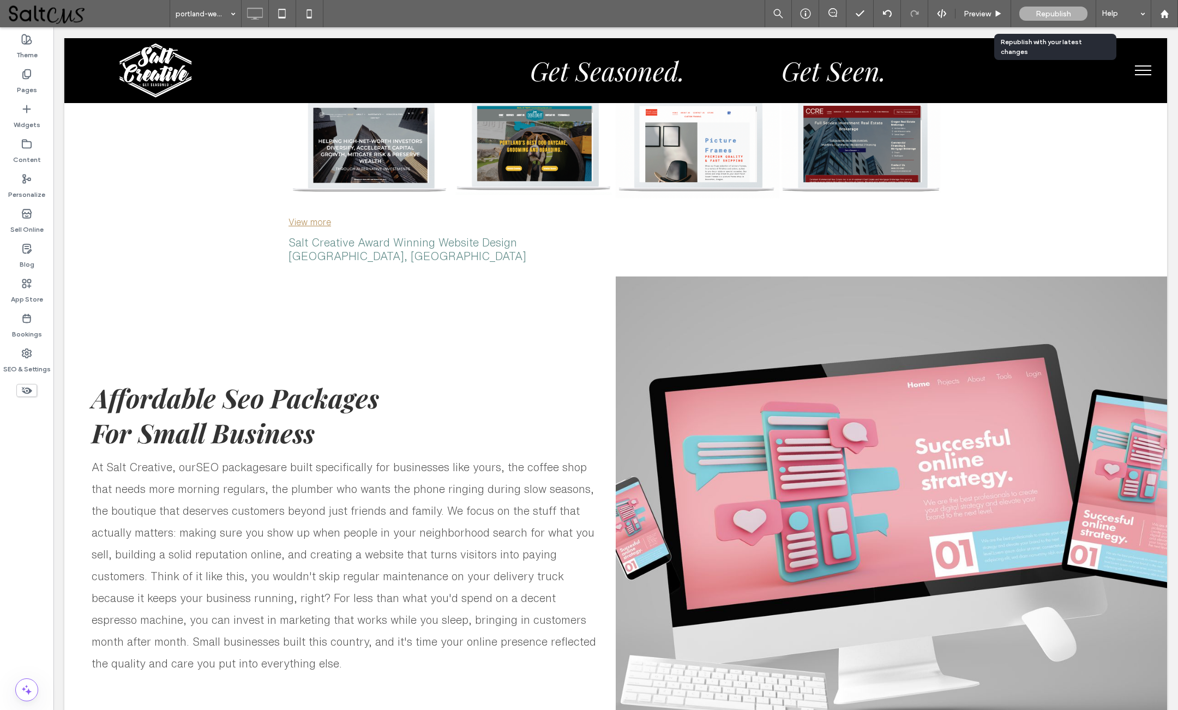
click at [1056, 12] on span "Republish" at bounding box center [1053, 13] width 35 height 9
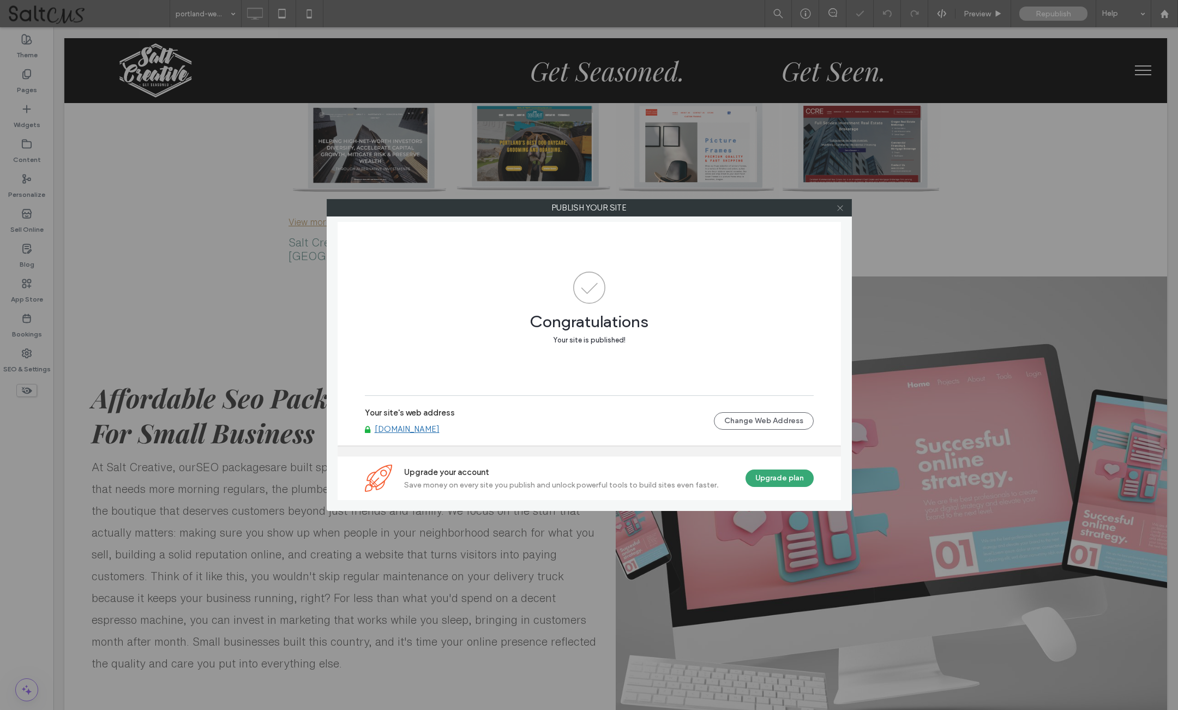
click at [841, 208] on icon at bounding box center [840, 208] width 8 height 8
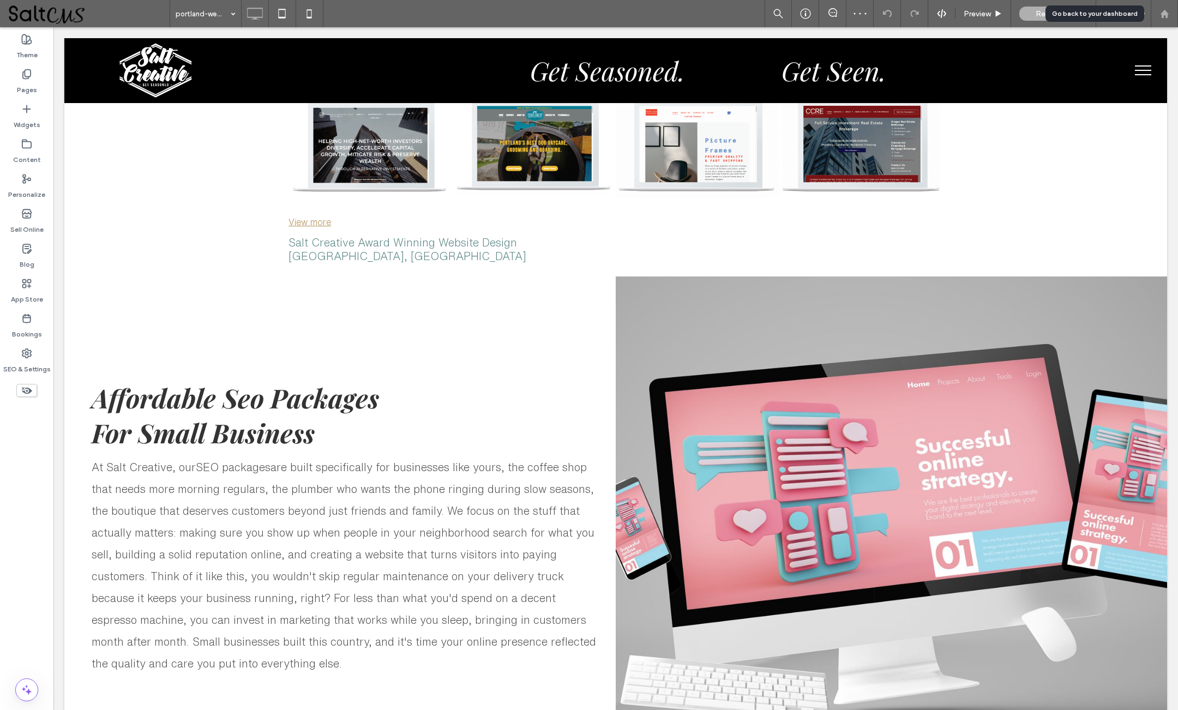
click at [1165, 11] on use at bounding box center [1164, 13] width 8 height 8
